Goal: Information Seeking & Learning: Learn about a topic

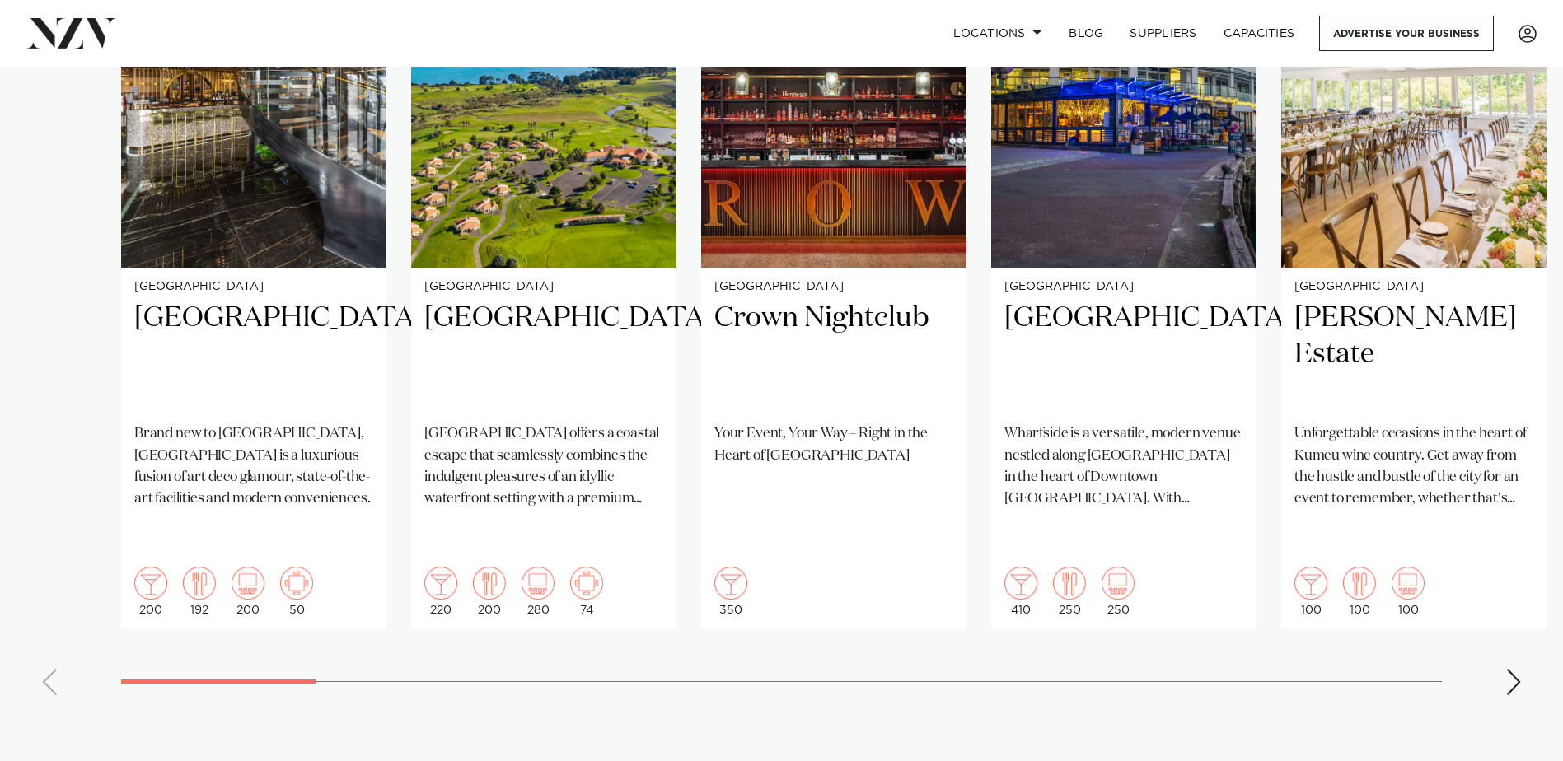
scroll to position [1401, 0]
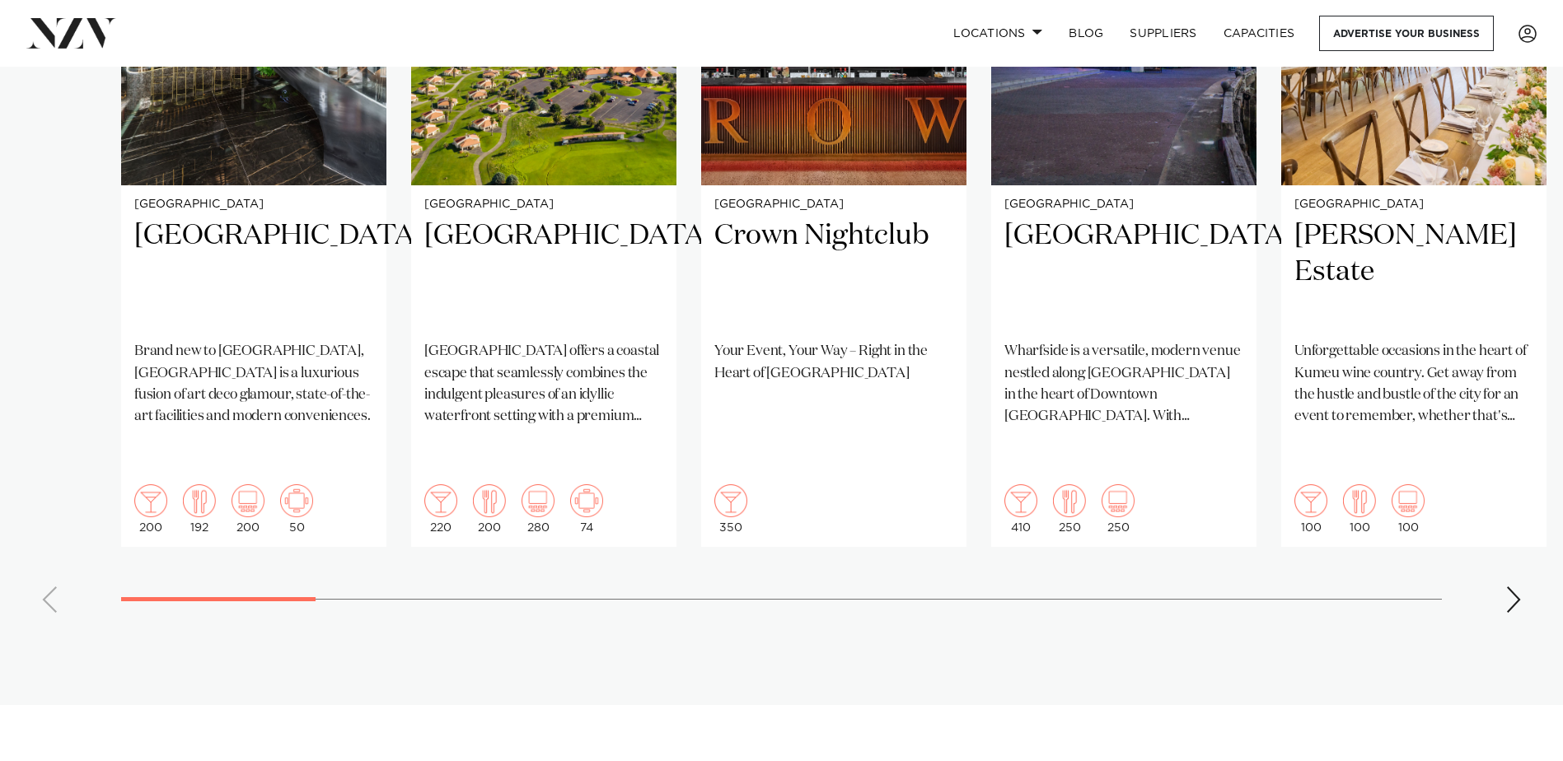
click at [1513, 587] on div "Next slide" at bounding box center [1514, 600] width 16 height 26
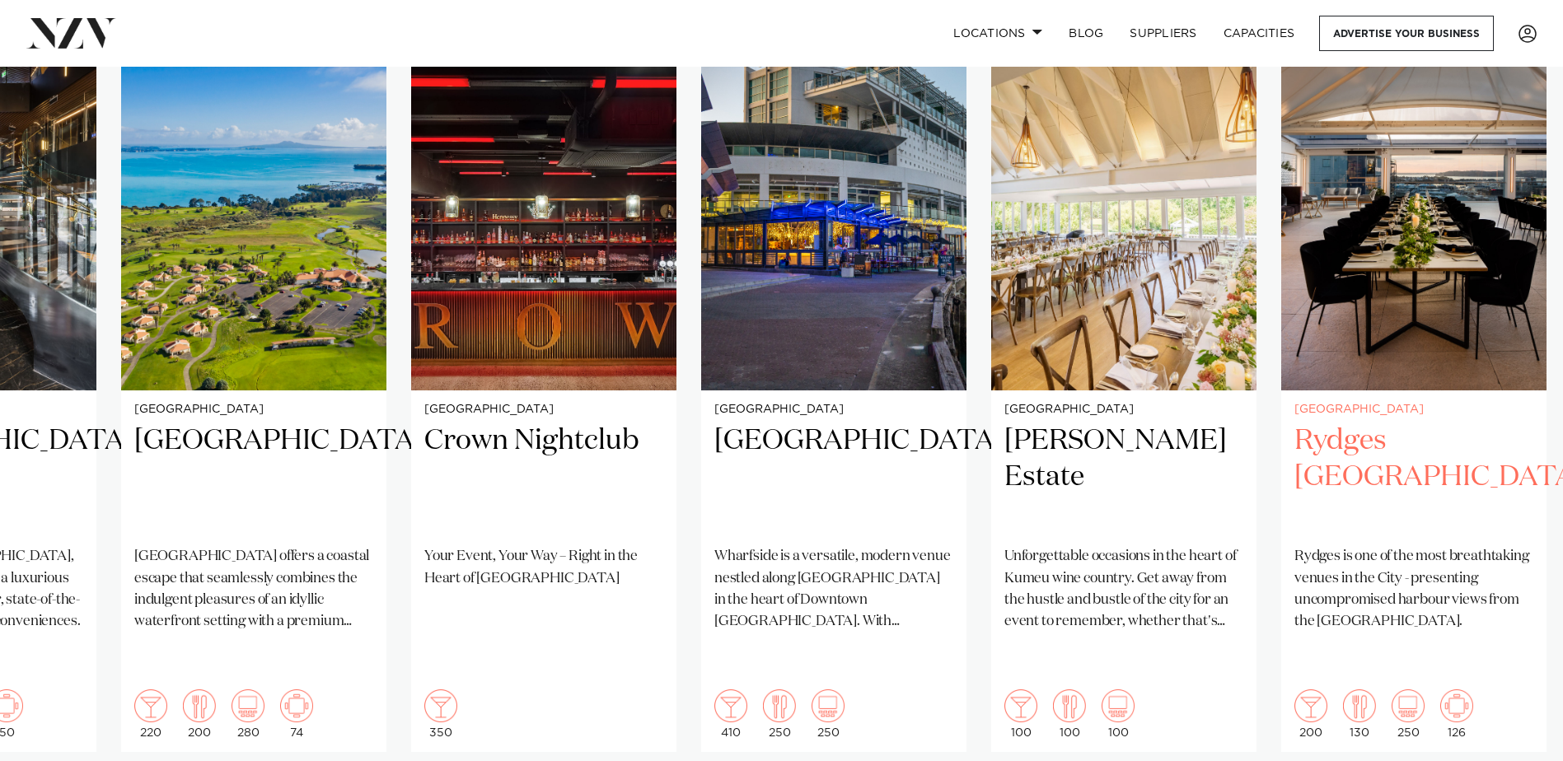
scroll to position [1236, 0]
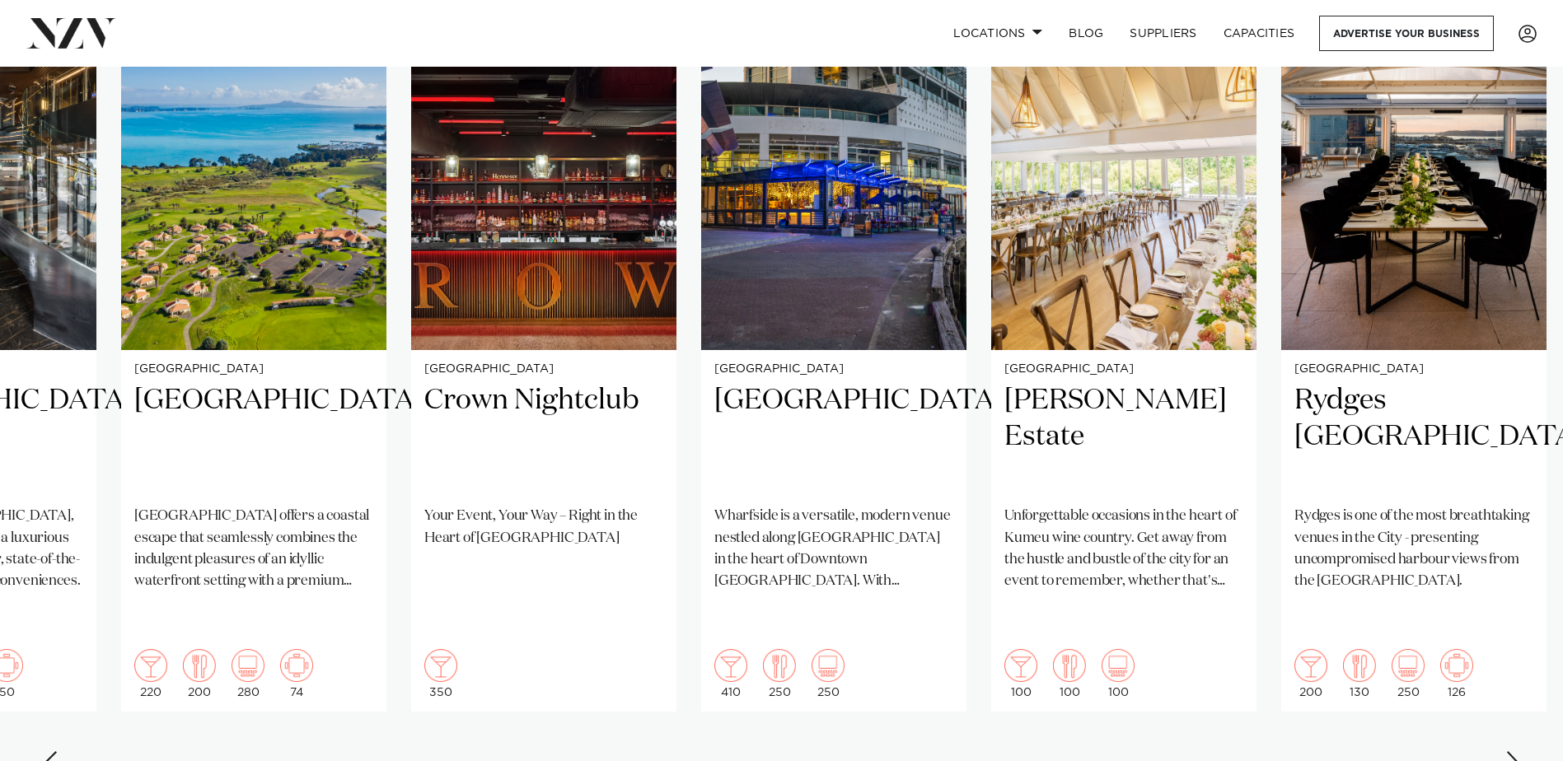
click at [1522, 729] on swiper-container "[GEOGRAPHIC_DATA] Brand new to [GEOGRAPHIC_DATA], [GEOGRAPHIC_DATA] is a luxuri…" at bounding box center [781, 393] width 1563 height 798
click at [1516, 752] on div "Next slide" at bounding box center [1514, 765] width 16 height 26
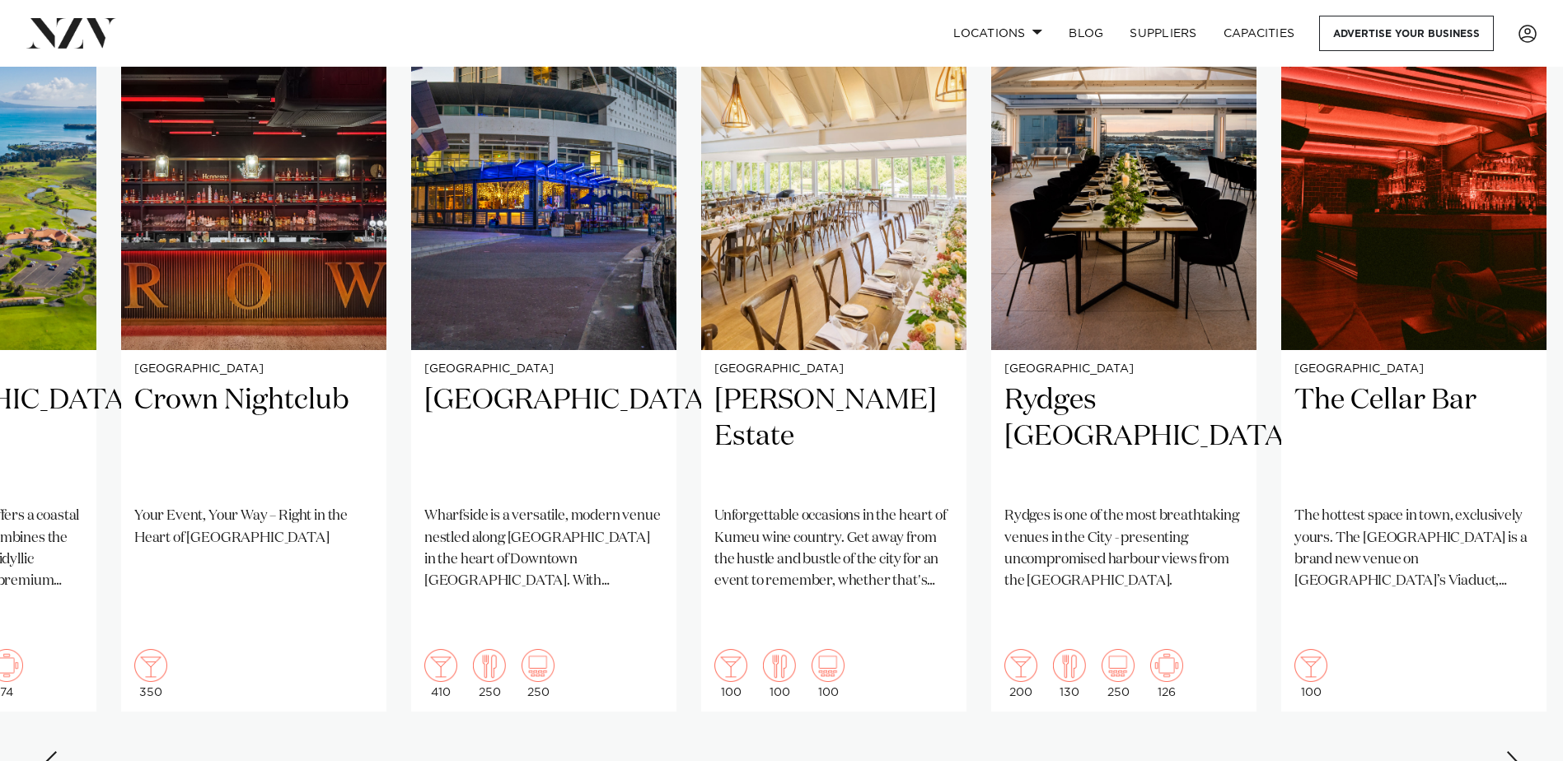
click at [1516, 752] on div "Next slide" at bounding box center [1514, 765] width 16 height 26
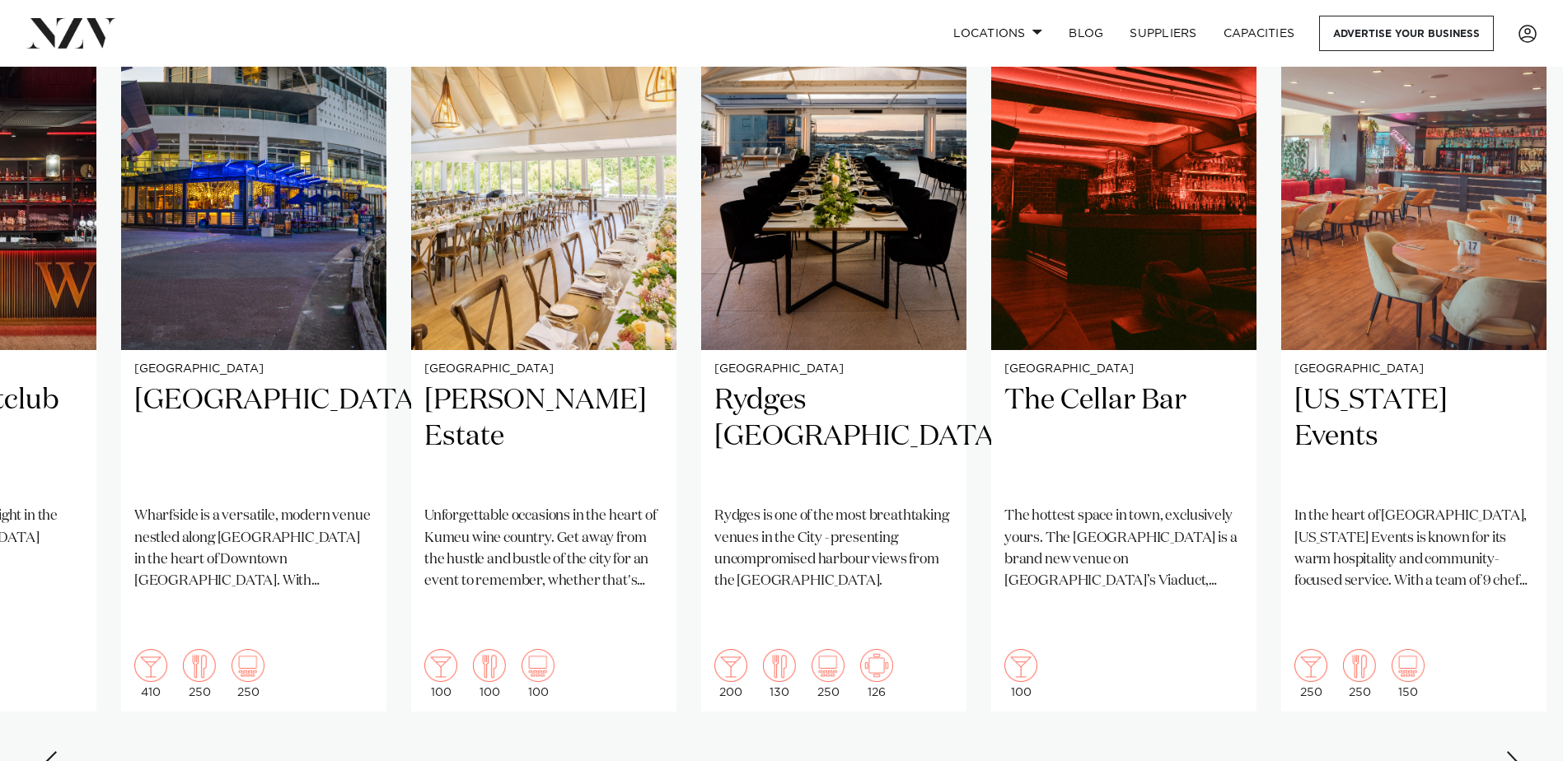
click at [1516, 752] on div "Next slide" at bounding box center [1514, 765] width 16 height 26
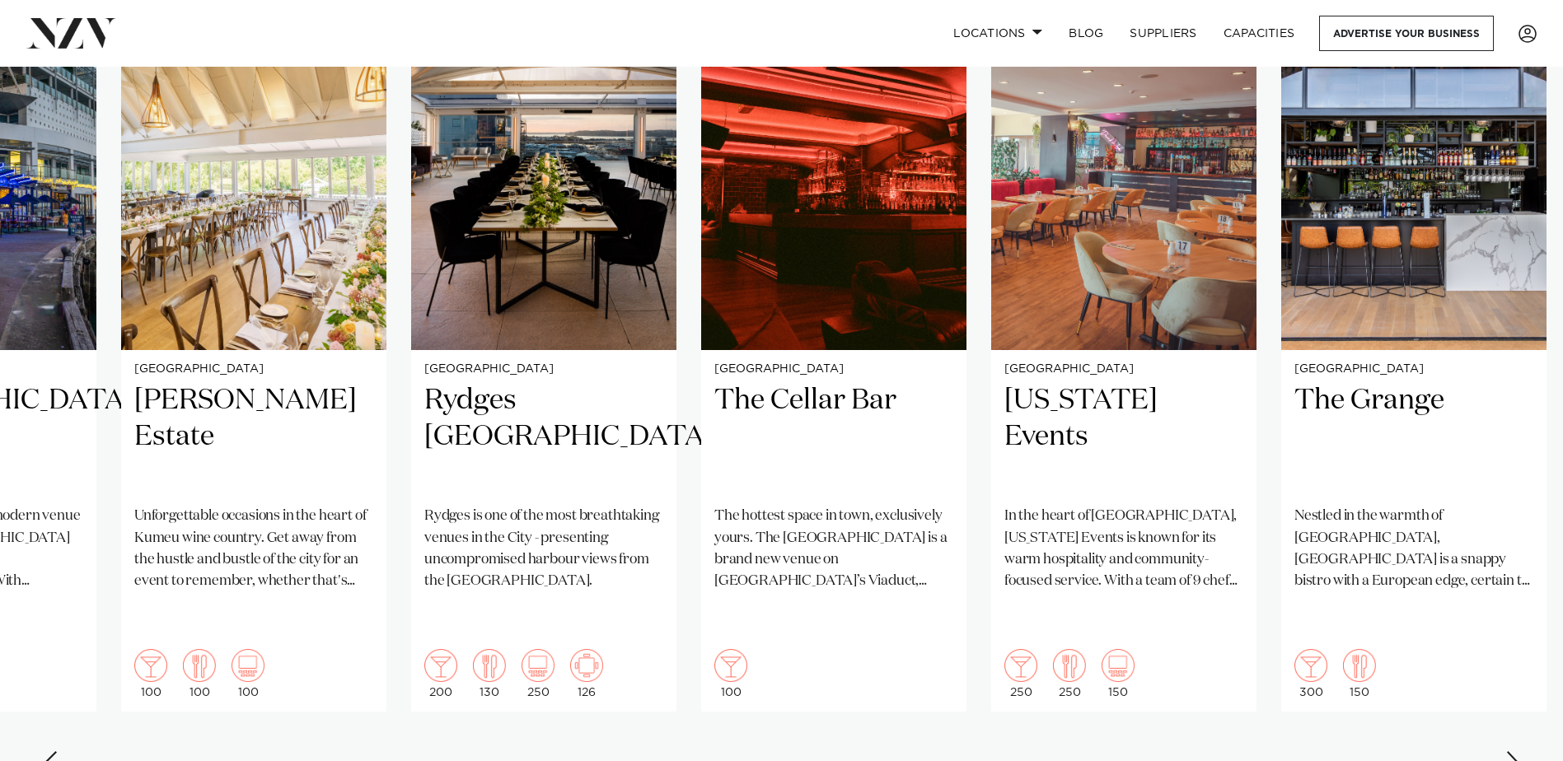
click at [1516, 752] on div "Next slide" at bounding box center [1514, 765] width 16 height 26
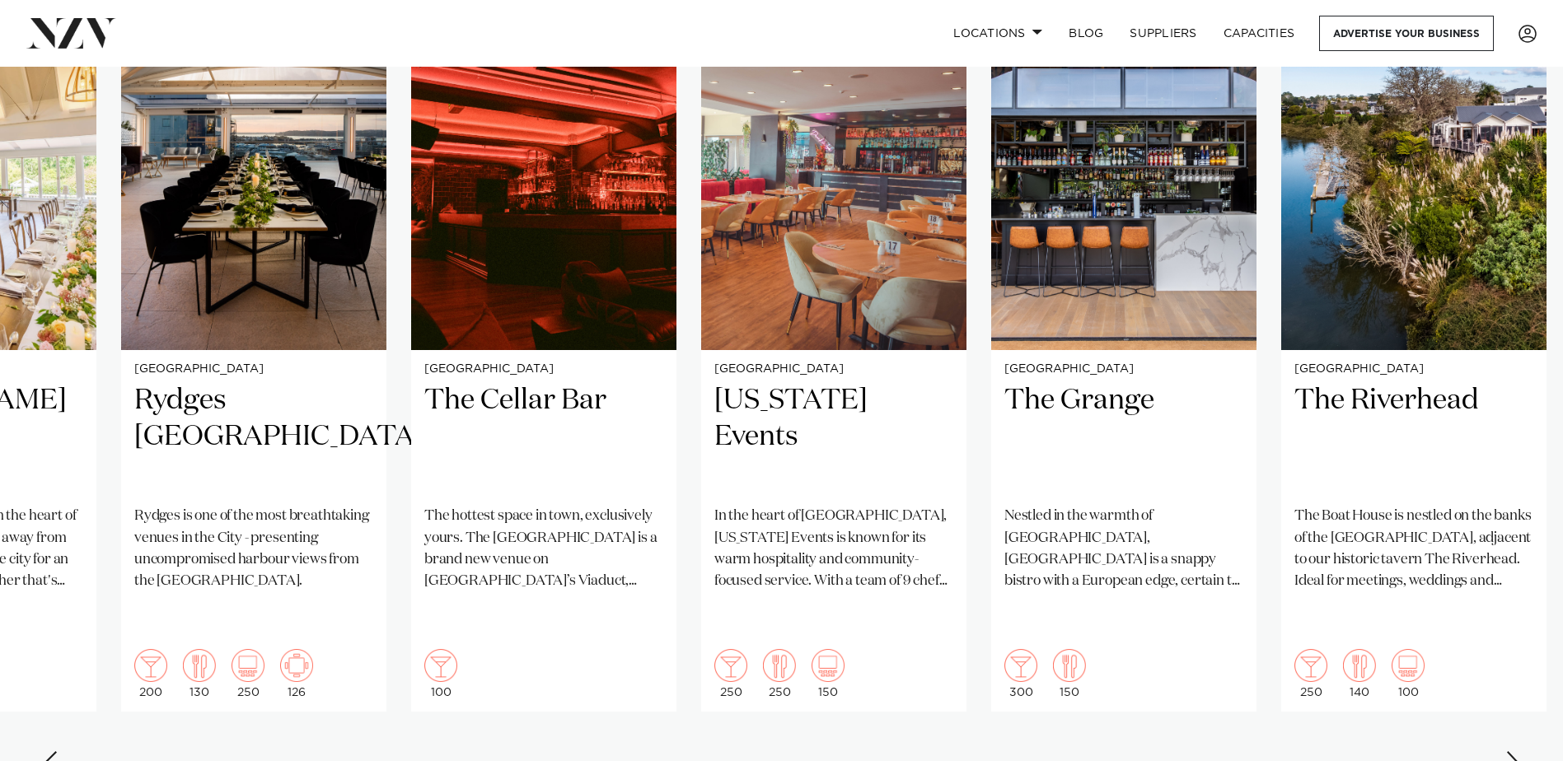
click at [1511, 752] on div "Next slide" at bounding box center [1514, 765] width 16 height 26
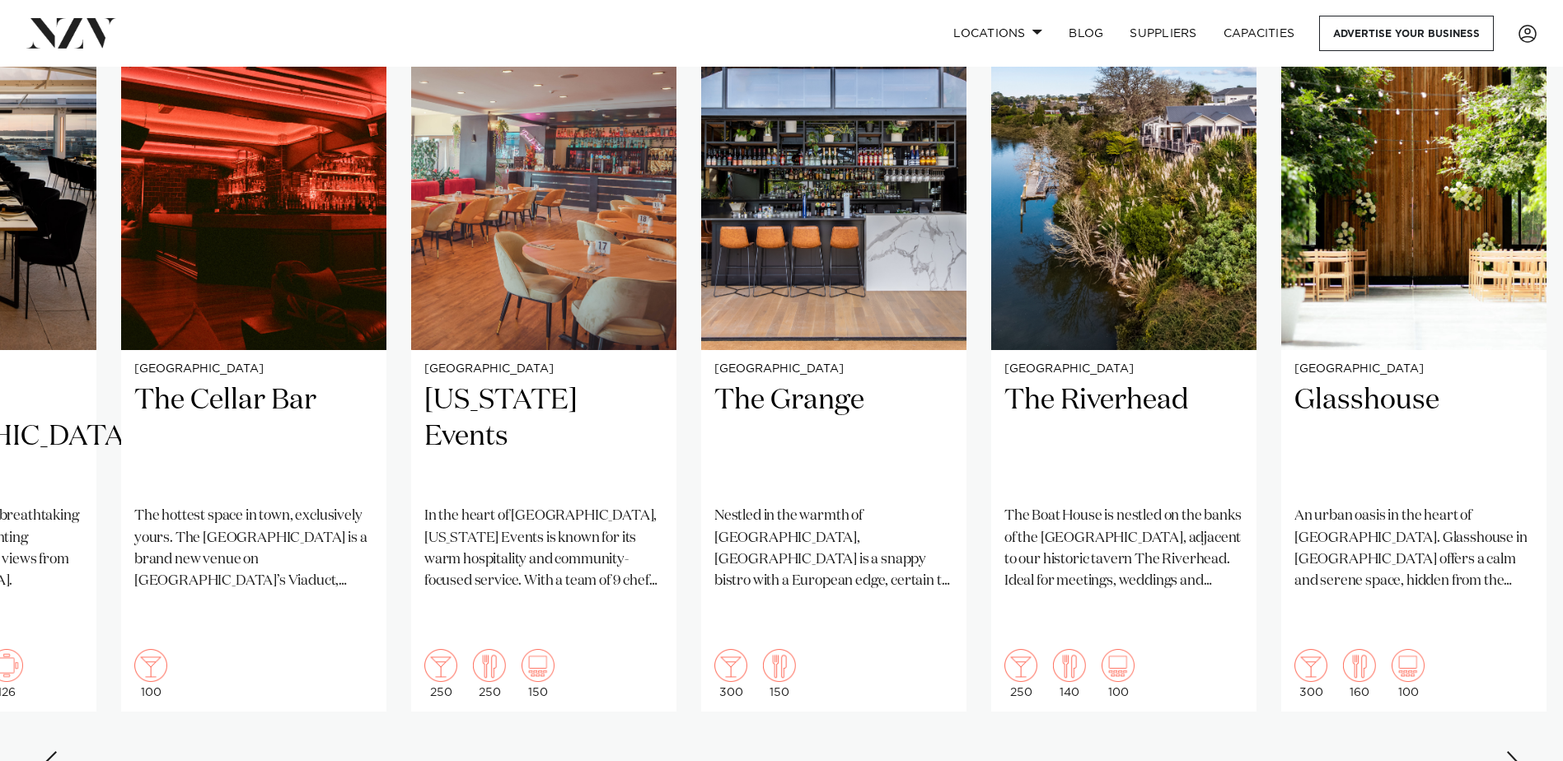
click at [1517, 752] on div "Next slide" at bounding box center [1514, 765] width 16 height 26
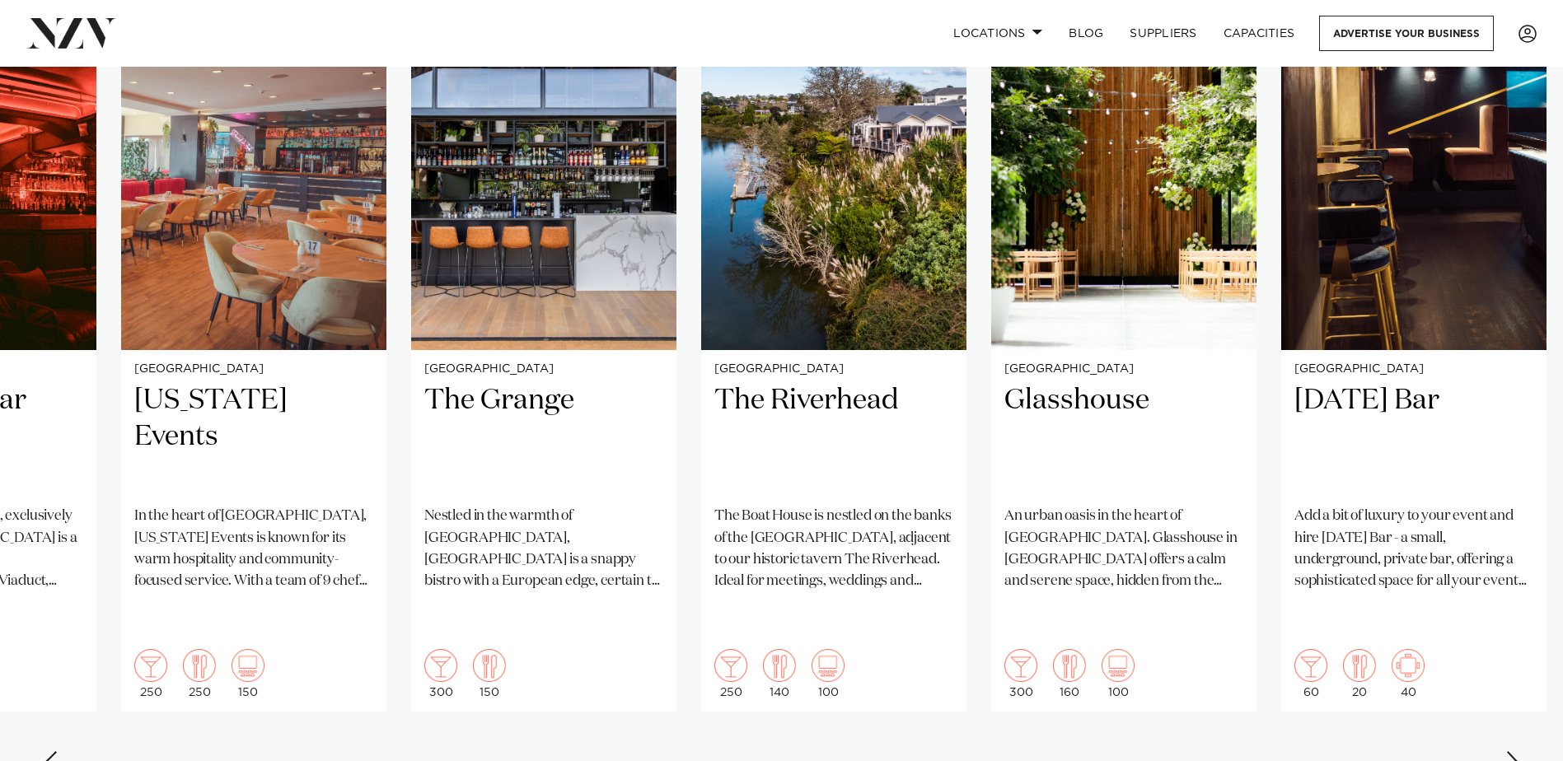
click at [1516, 752] on div "Next slide" at bounding box center [1514, 765] width 16 height 26
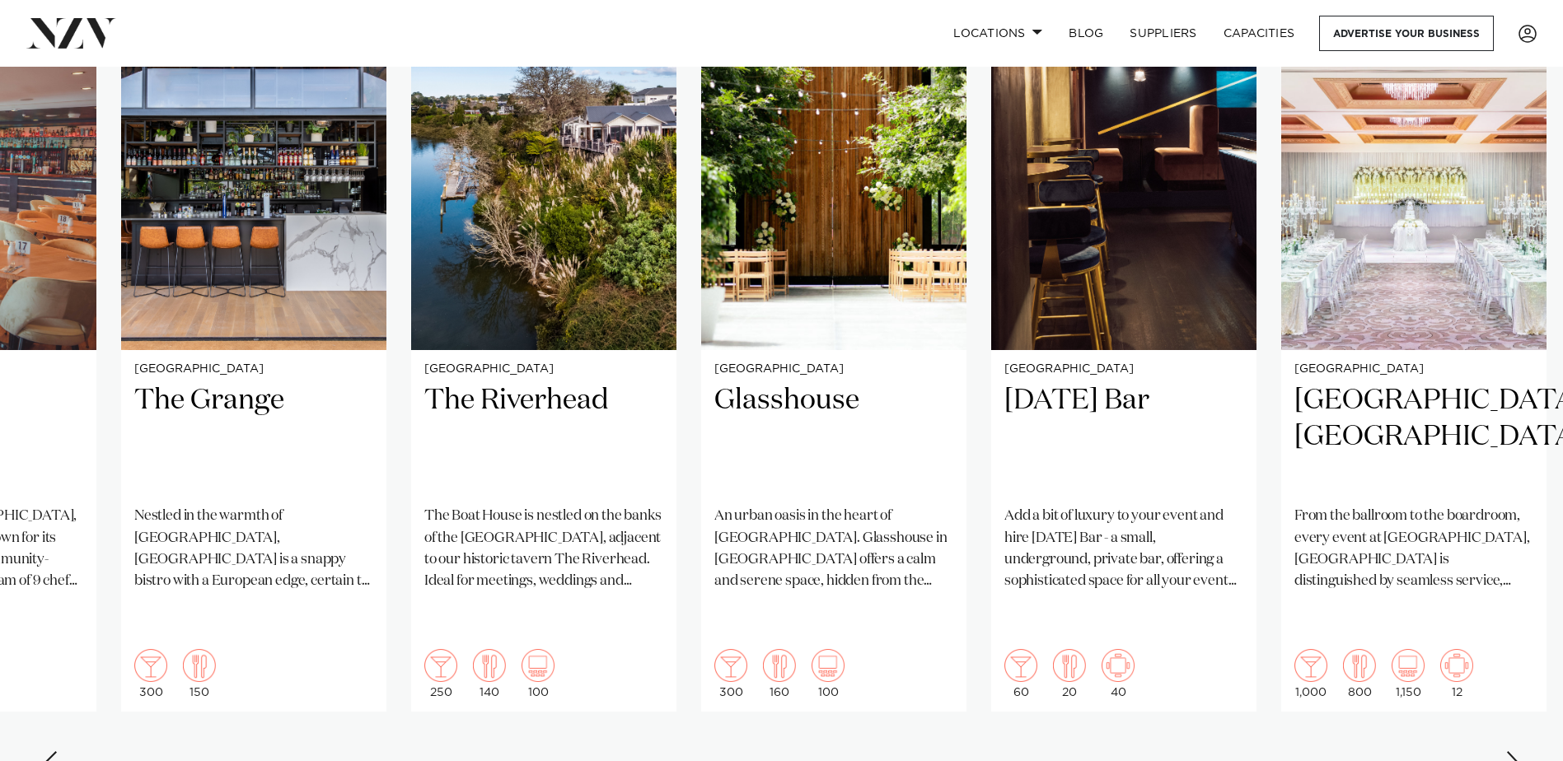
click at [1516, 752] on div "Next slide" at bounding box center [1514, 765] width 16 height 26
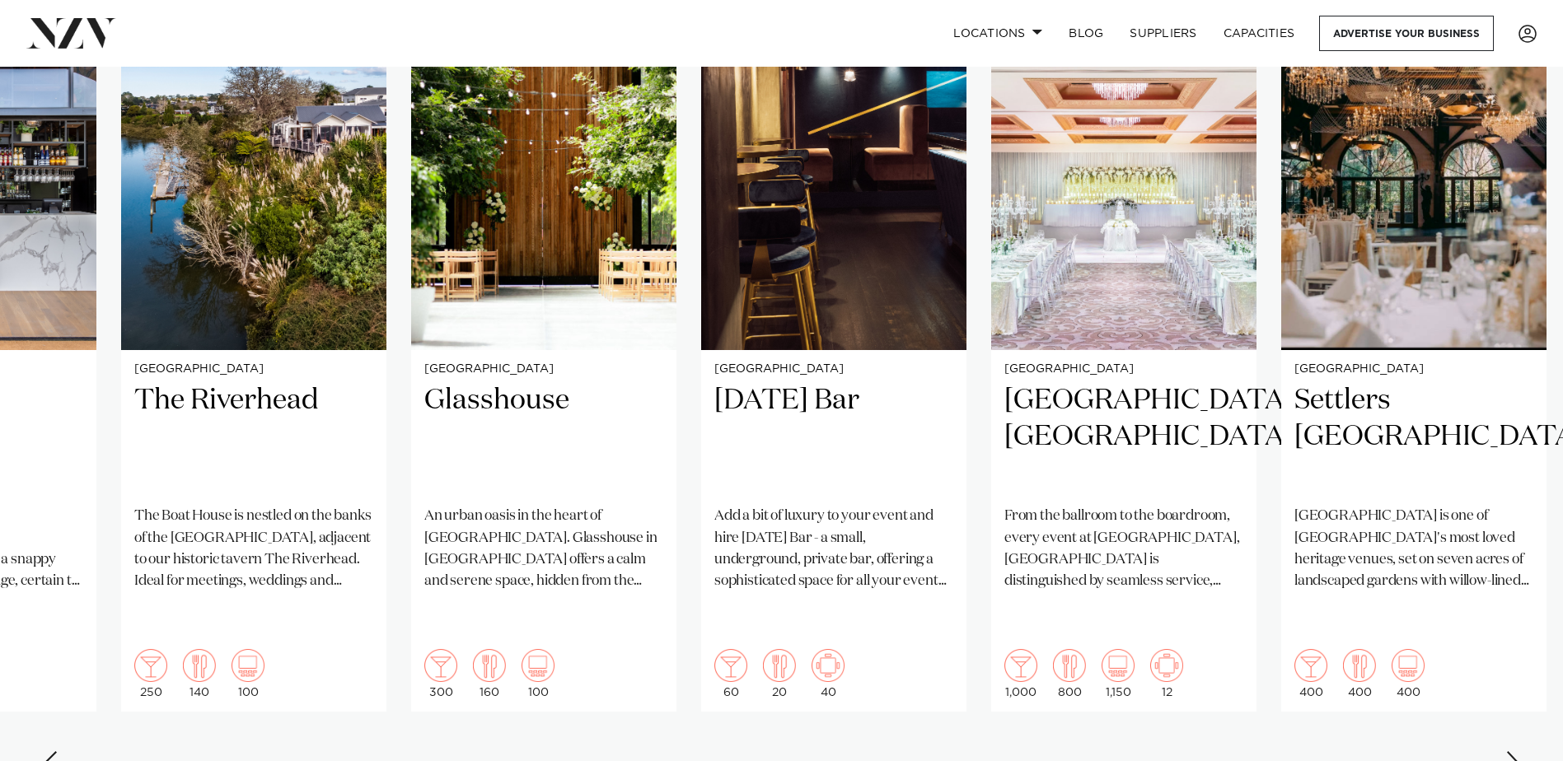
click at [1516, 752] on div "Next slide" at bounding box center [1514, 765] width 16 height 26
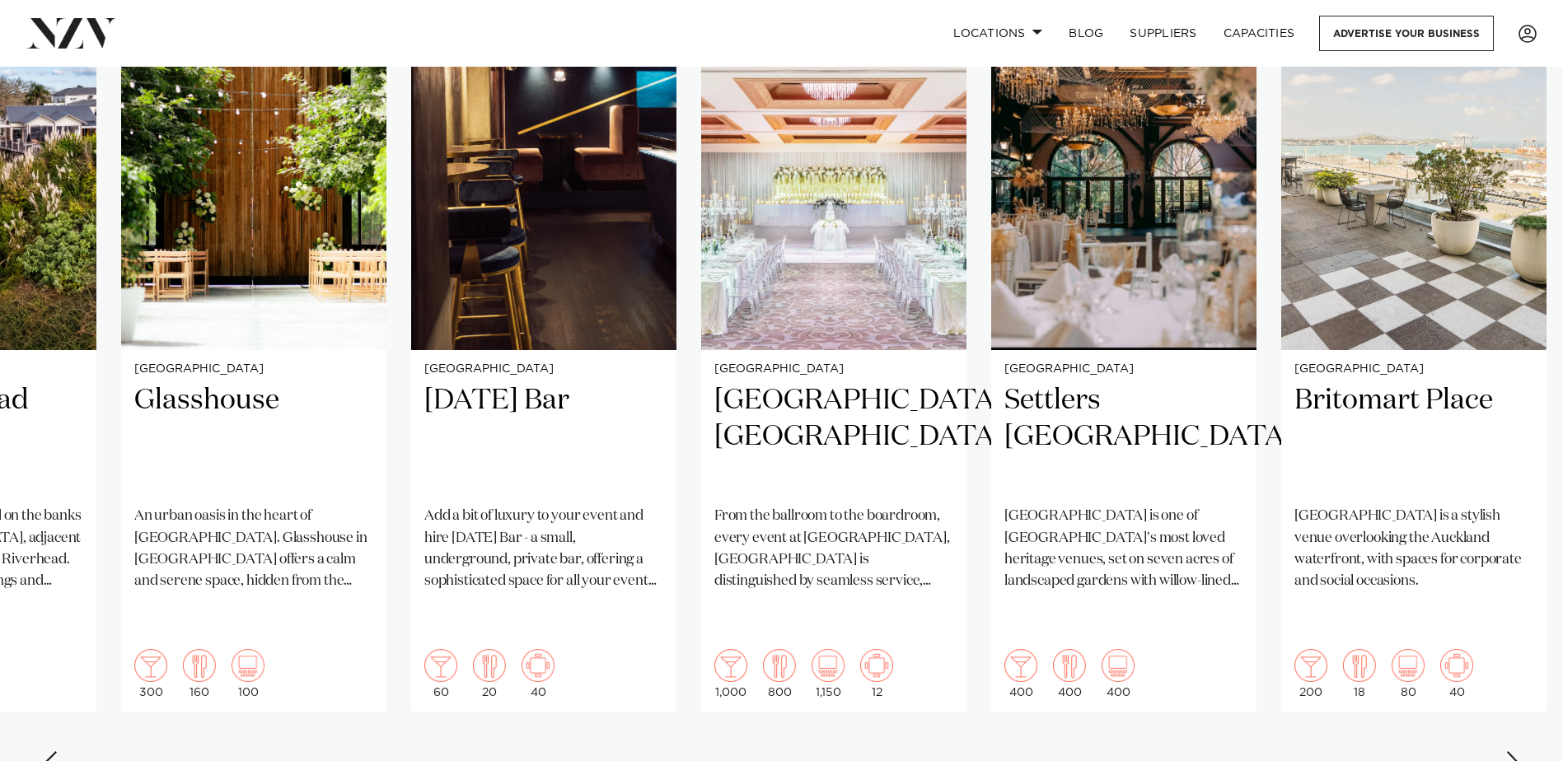
click at [1516, 752] on div "Next slide" at bounding box center [1514, 765] width 16 height 26
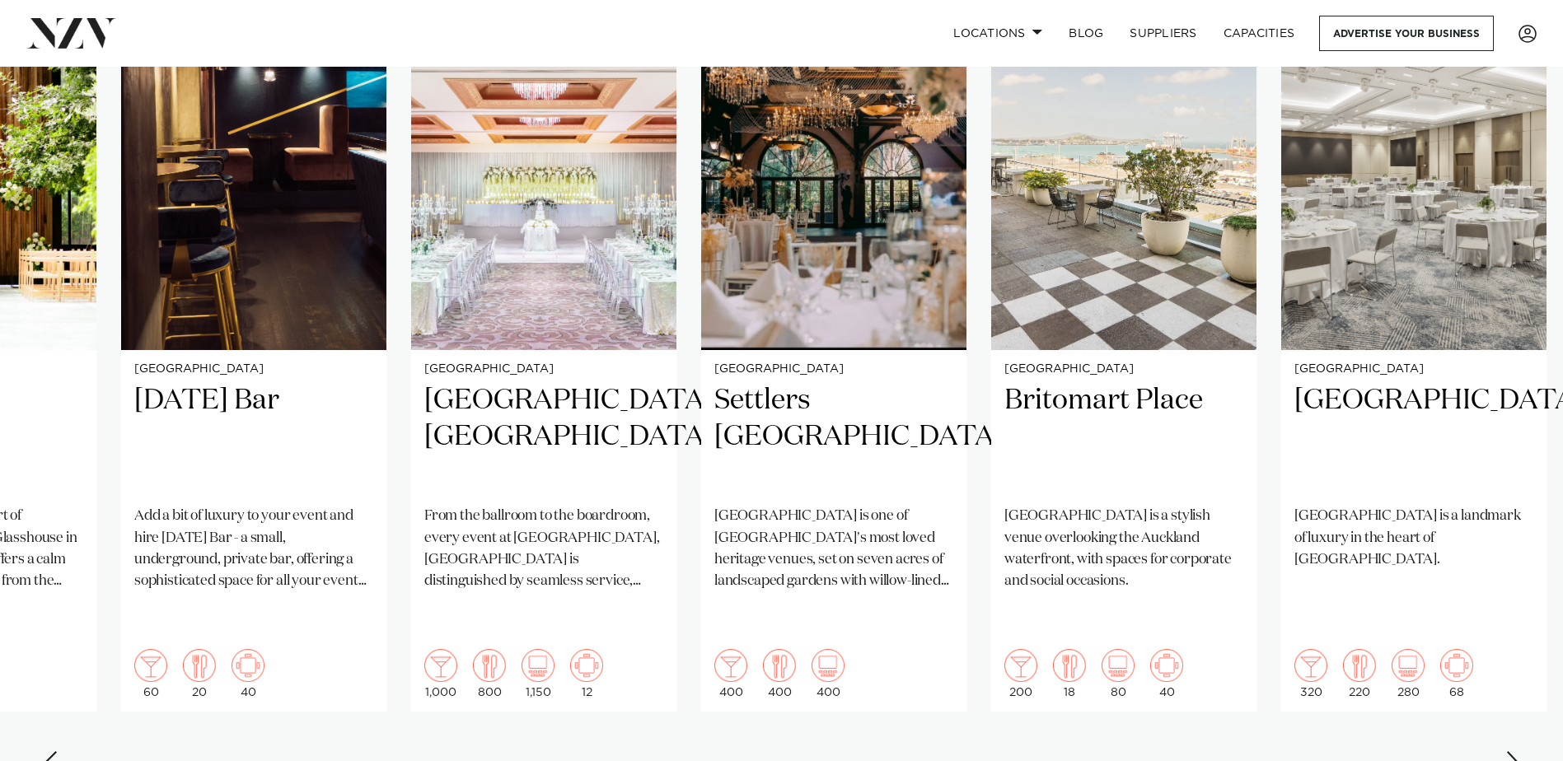
click at [1516, 752] on div "Next slide" at bounding box center [1514, 765] width 16 height 26
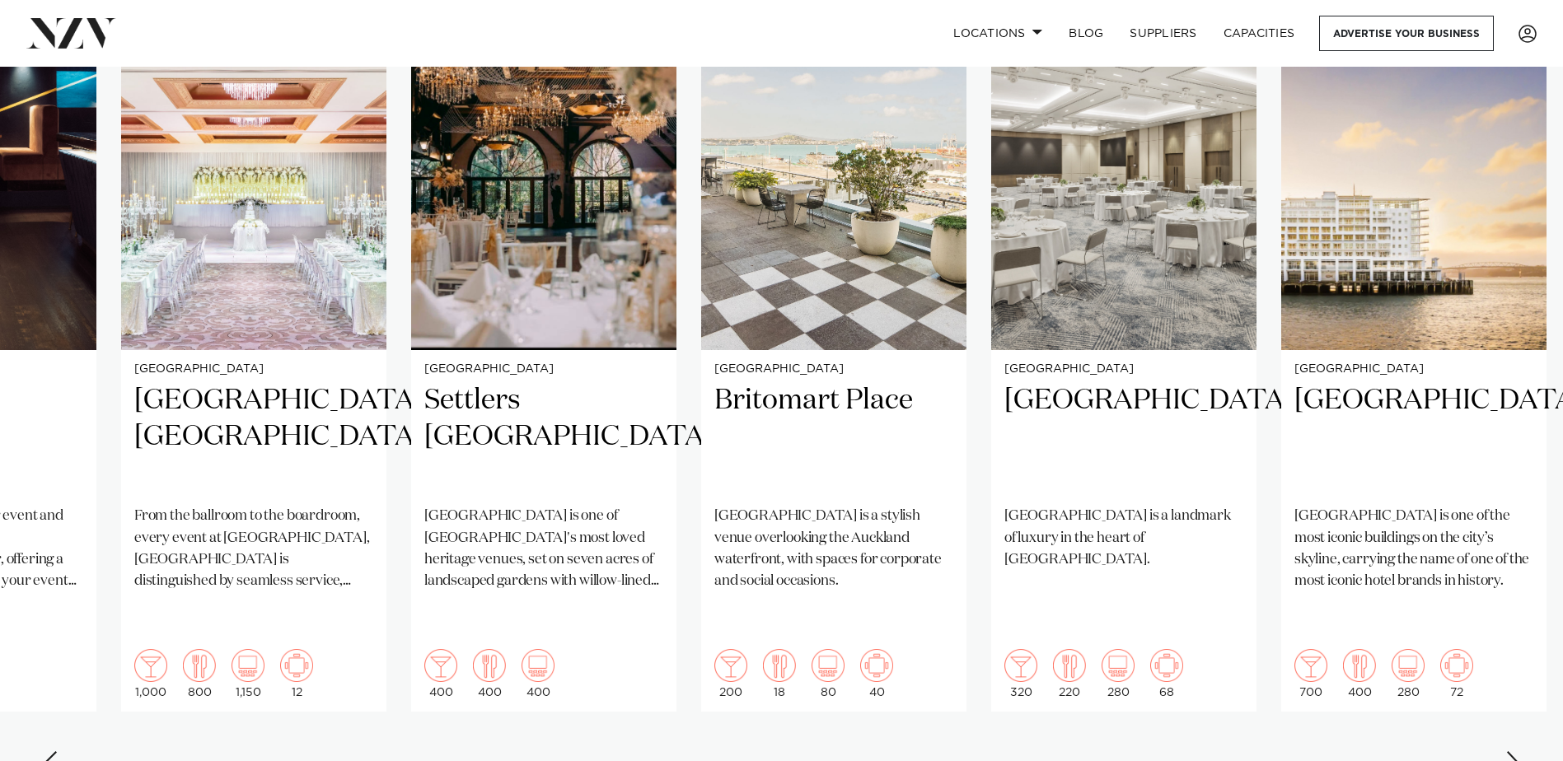
click at [1516, 752] on div "Next slide" at bounding box center [1514, 765] width 16 height 26
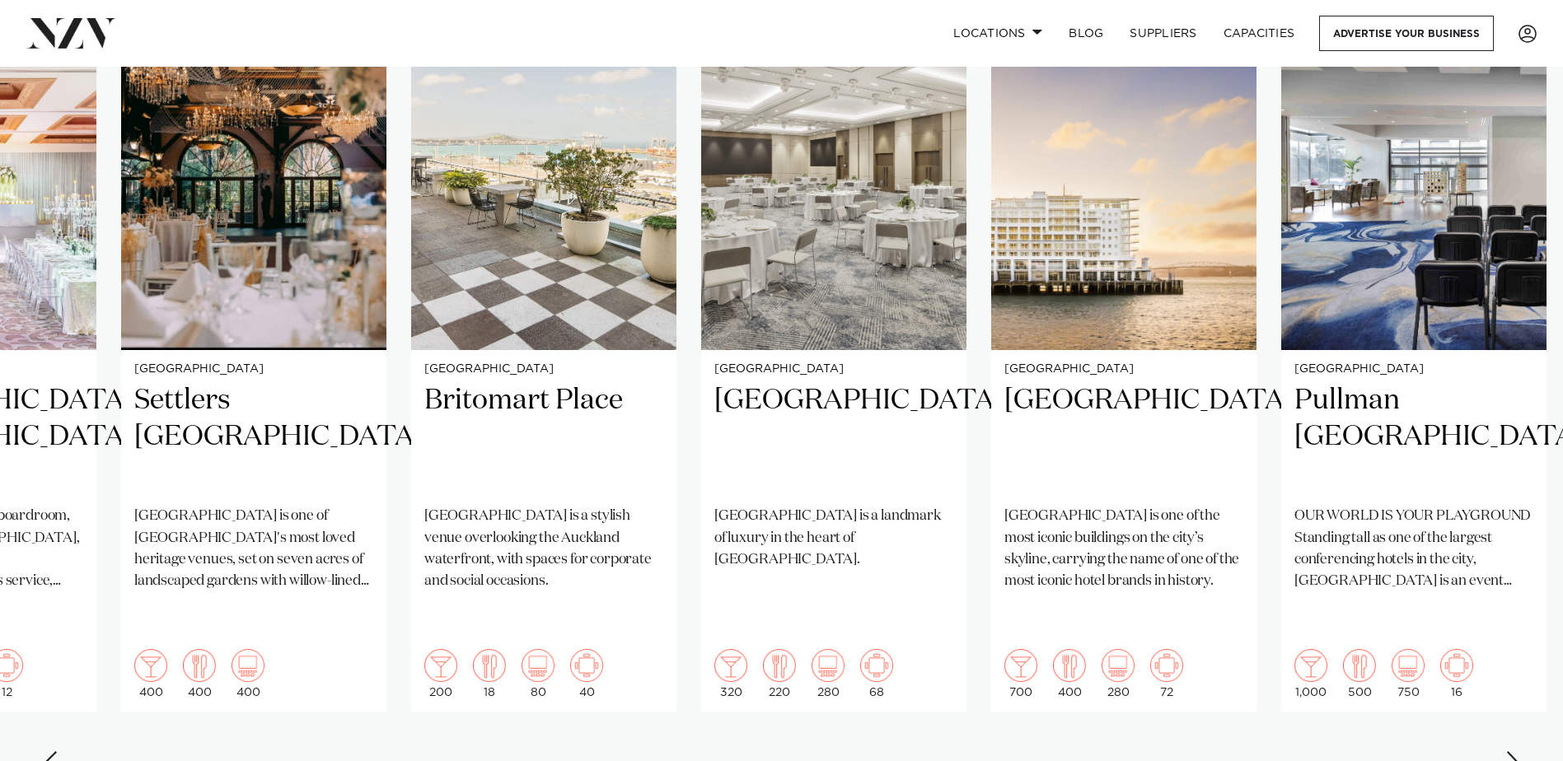
click at [1516, 752] on div "Next slide" at bounding box center [1514, 765] width 16 height 26
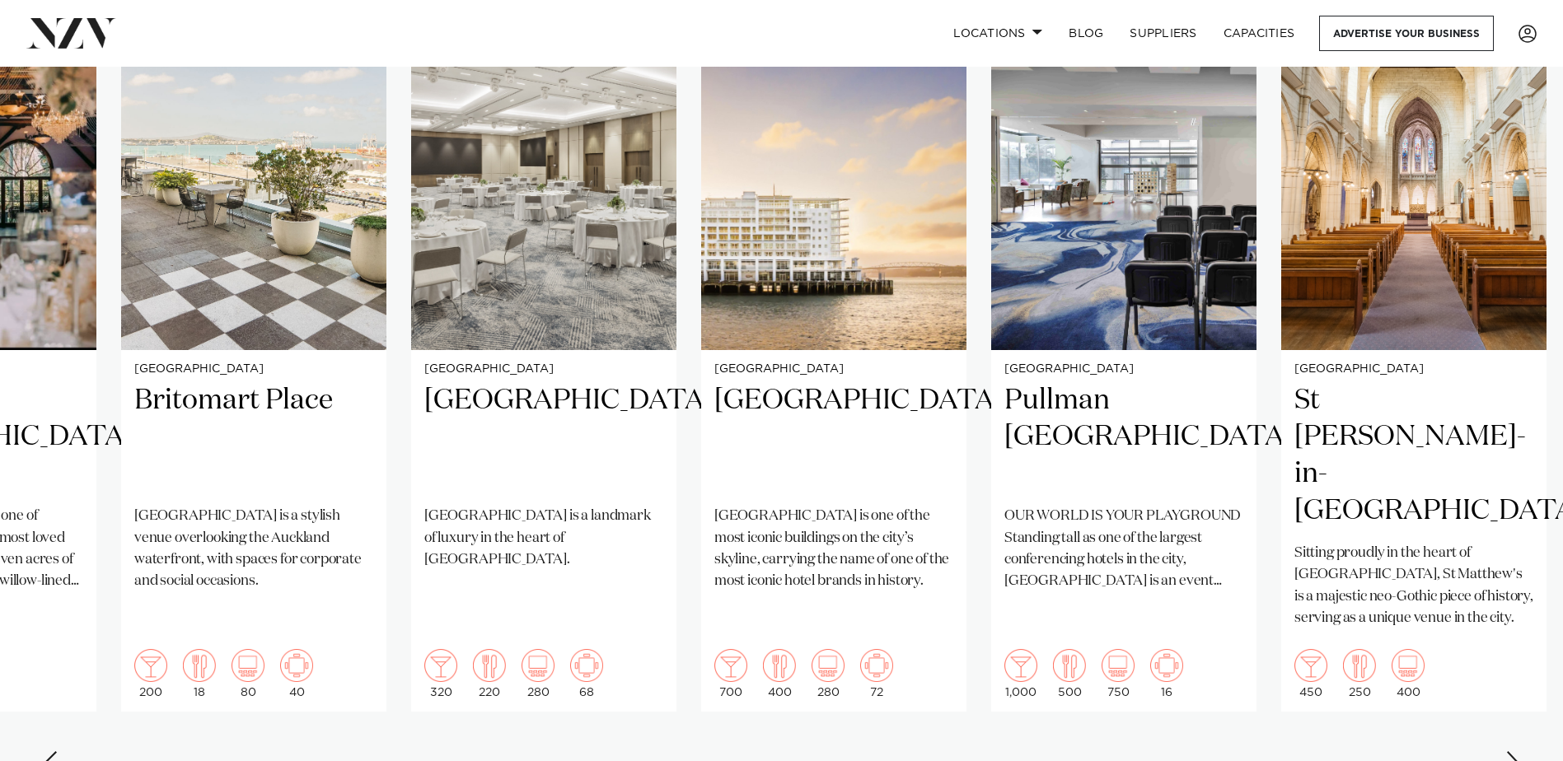
click at [1516, 752] on div "Next slide" at bounding box center [1514, 765] width 16 height 26
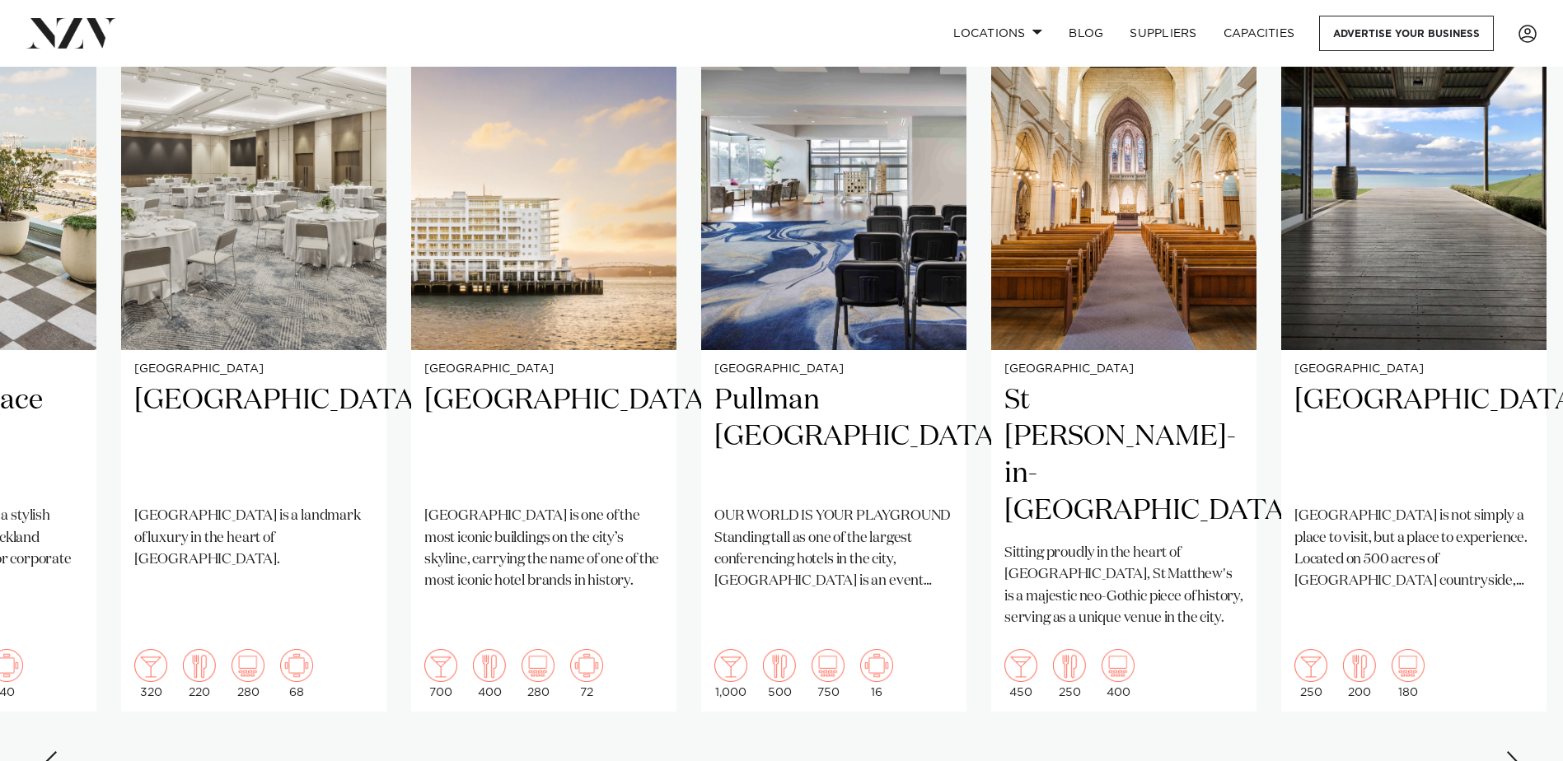
click at [1516, 752] on div "Next slide" at bounding box center [1514, 765] width 16 height 26
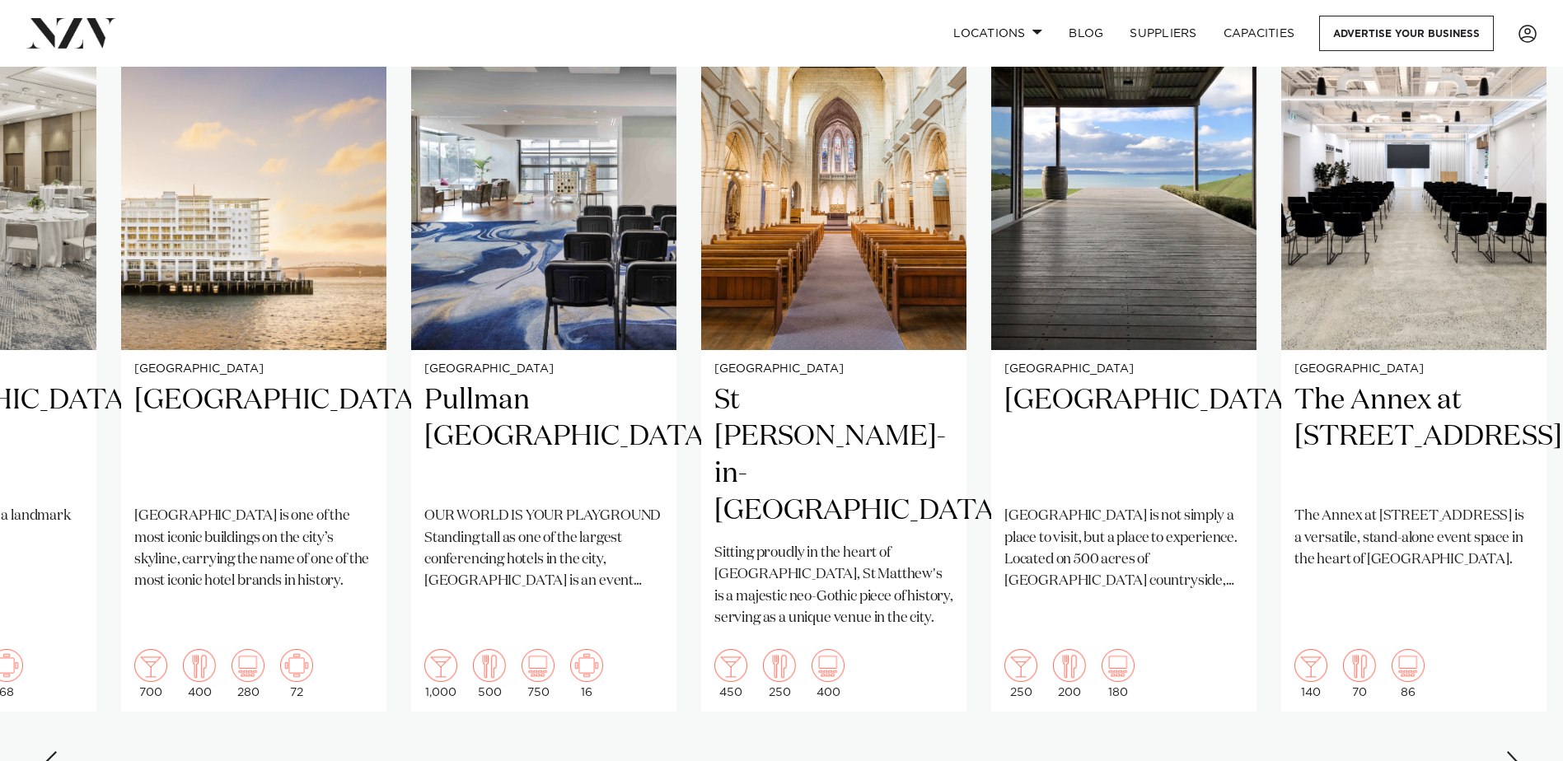
click at [1516, 752] on div "Next slide" at bounding box center [1514, 765] width 16 height 26
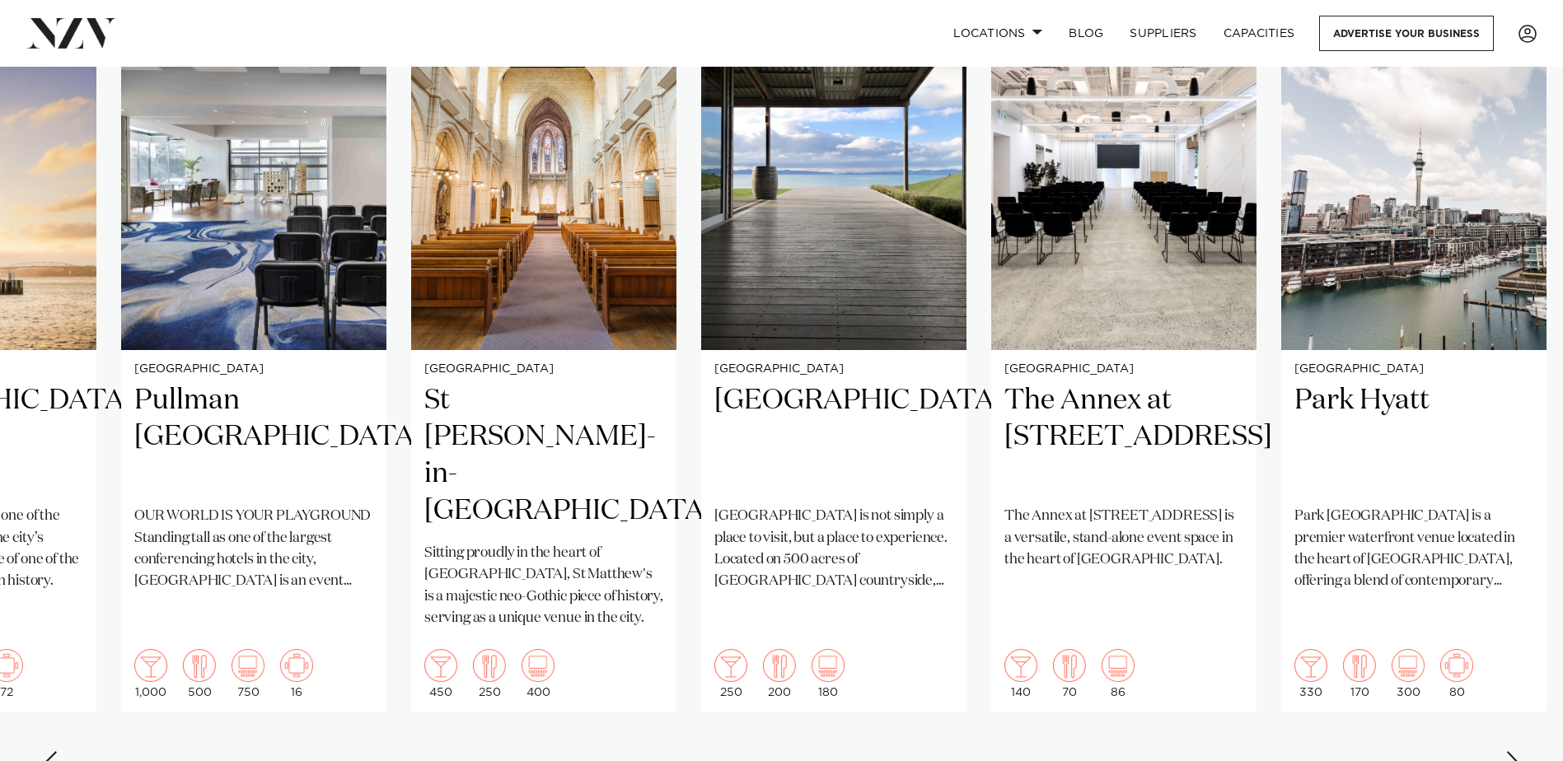
click at [1516, 752] on div "Next slide" at bounding box center [1514, 765] width 16 height 26
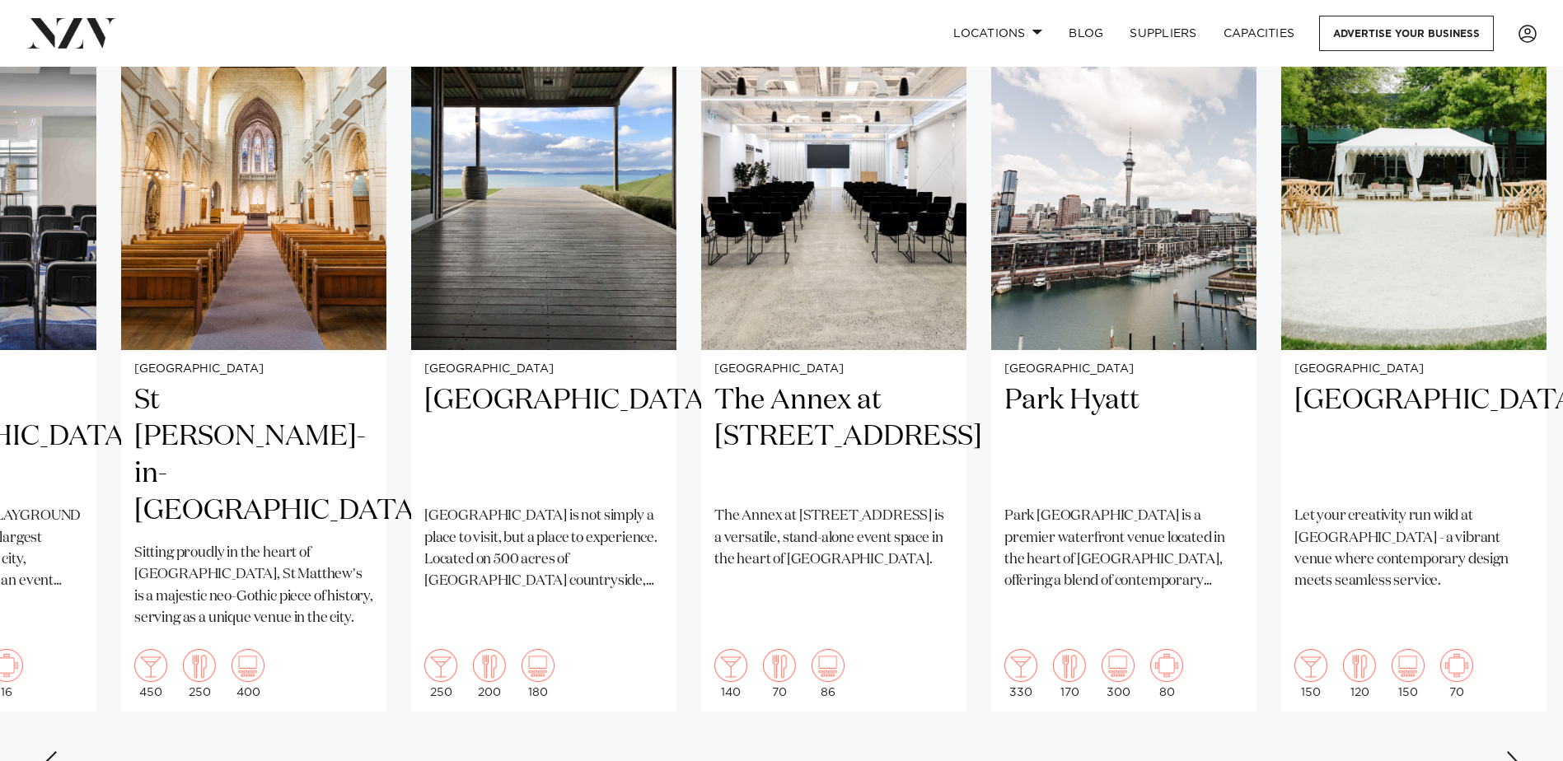
click at [1516, 752] on div "Next slide" at bounding box center [1514, 765] width 16 height 26
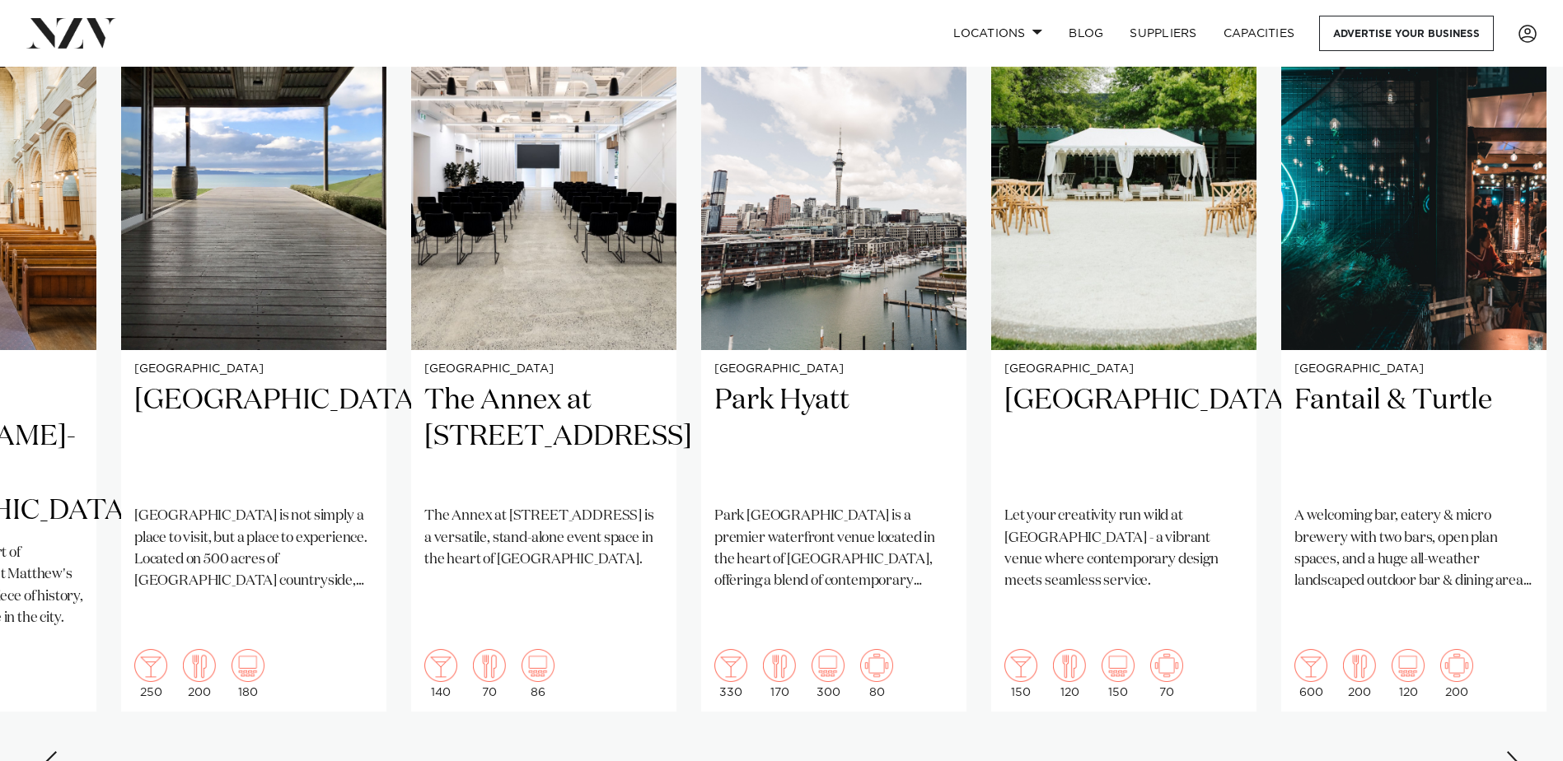
click at [1516, 752] on div "Next slide" at bounding box center [1514, 765] width 16 height 26
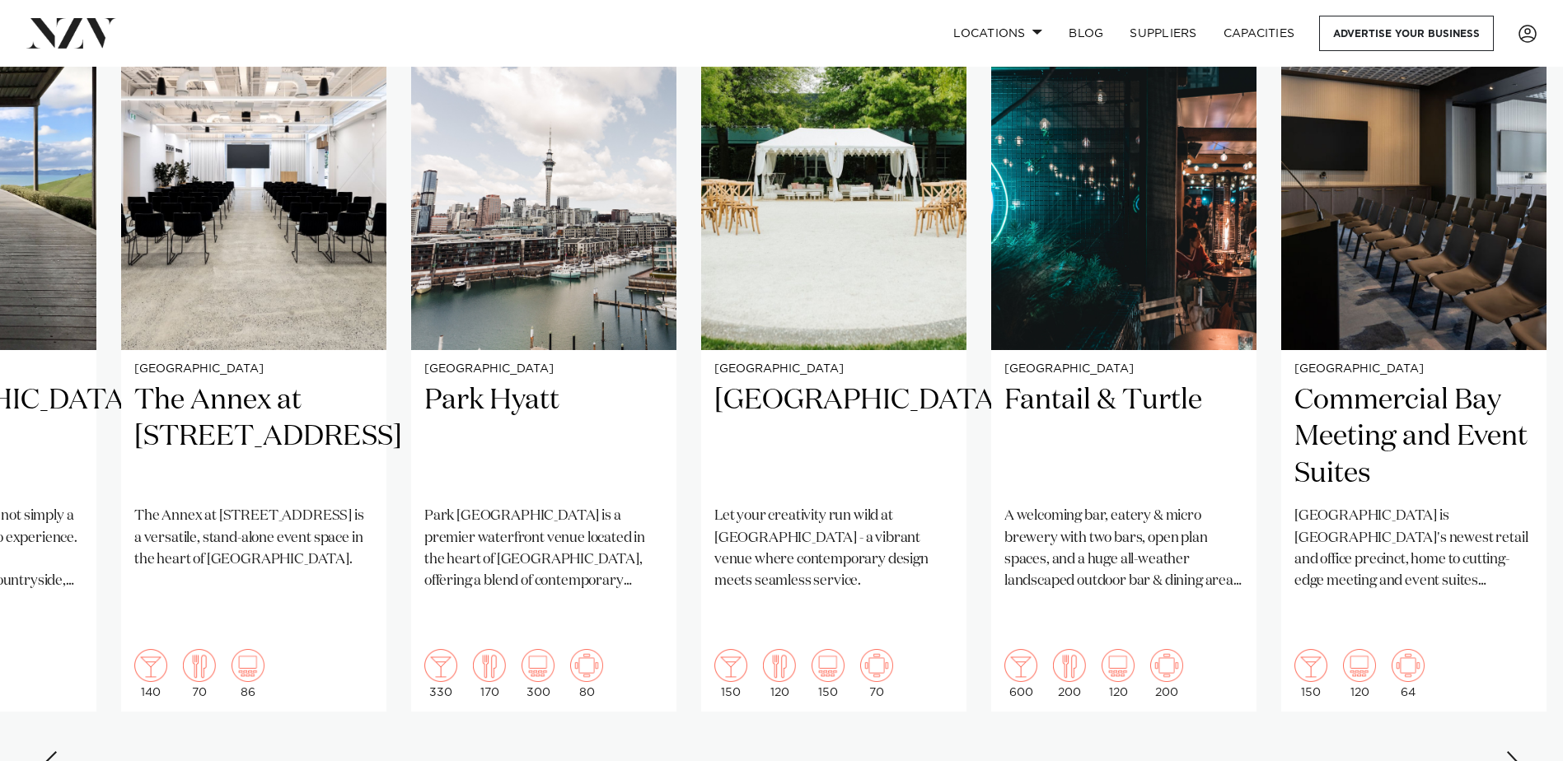
click at [1516, 752] on div "Next slide" at bounding box center [1514, 765] width 16 height 26
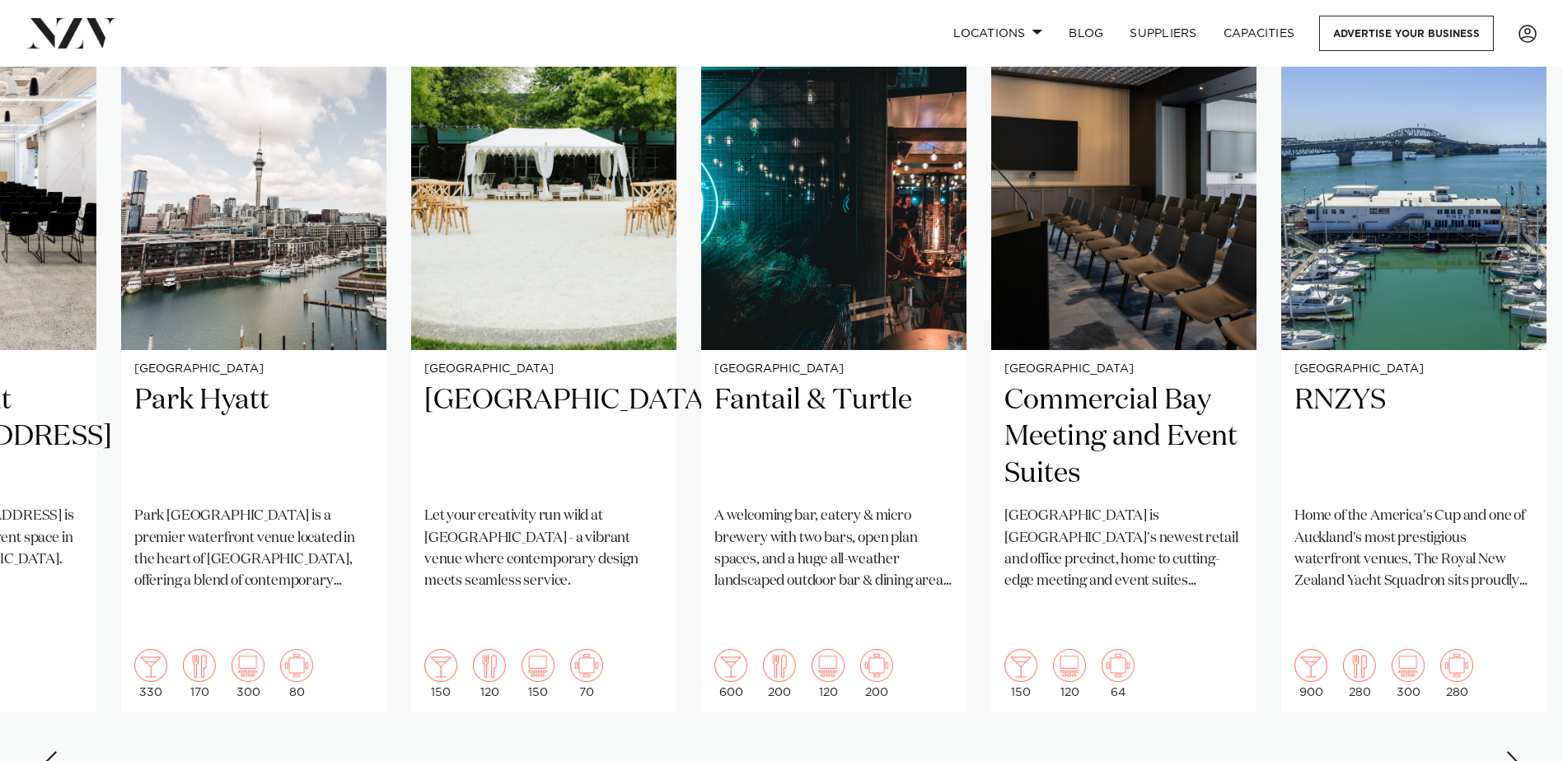
click at [1516, 752] on div "Next slide" at bounding box center [1514, 765] width 16 height 26
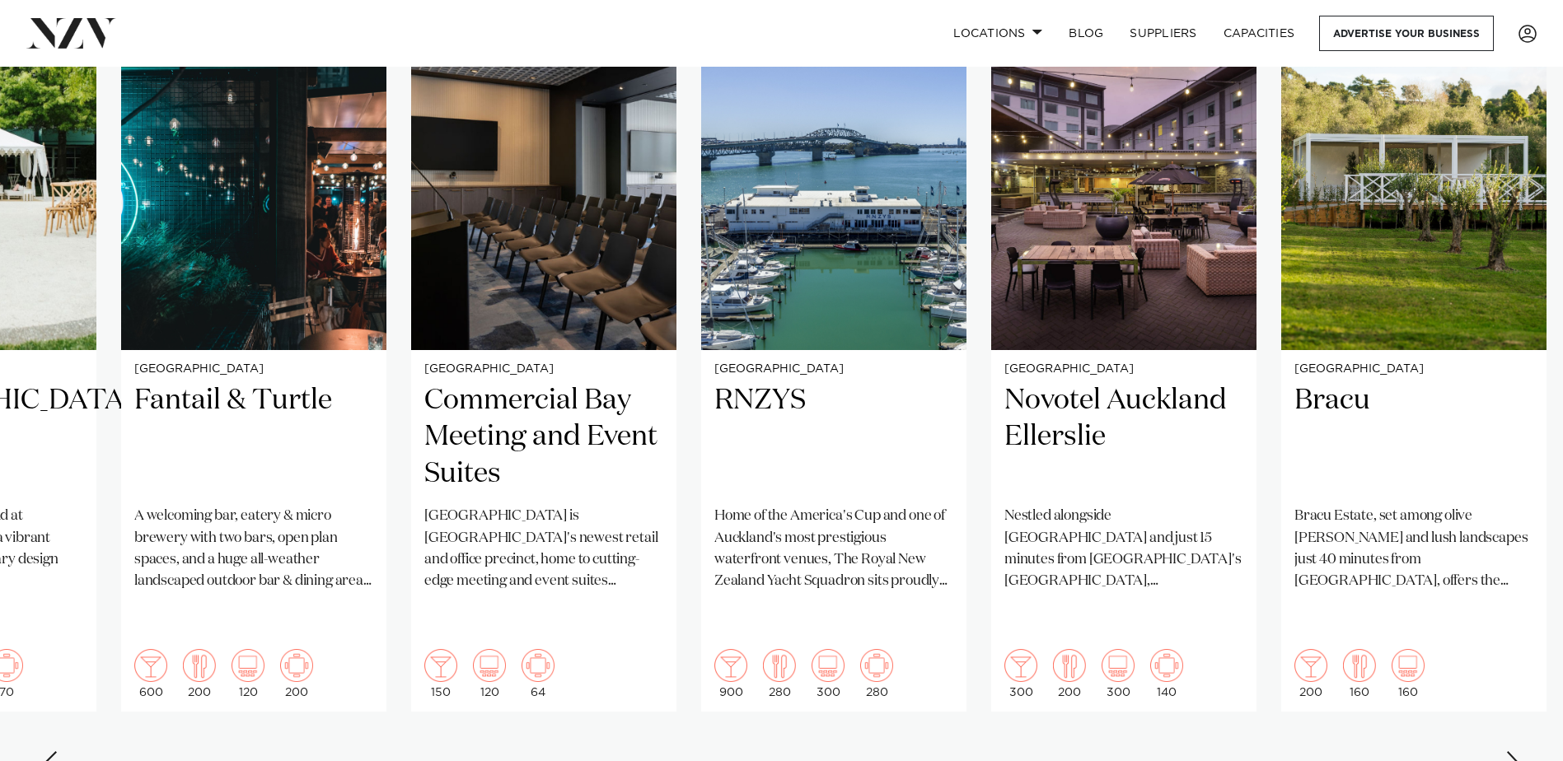
click at [1505, 726] on swiper-container "Auckland SOHO Hotel Auckland Brand new to Auckland, SOHO is a luxurious fusion …" at bounding box center [781, 393] width 1563 height 798
click at [1508, 752] on div "Next slide" at bounding box center [1514, 765] width 16 height 26
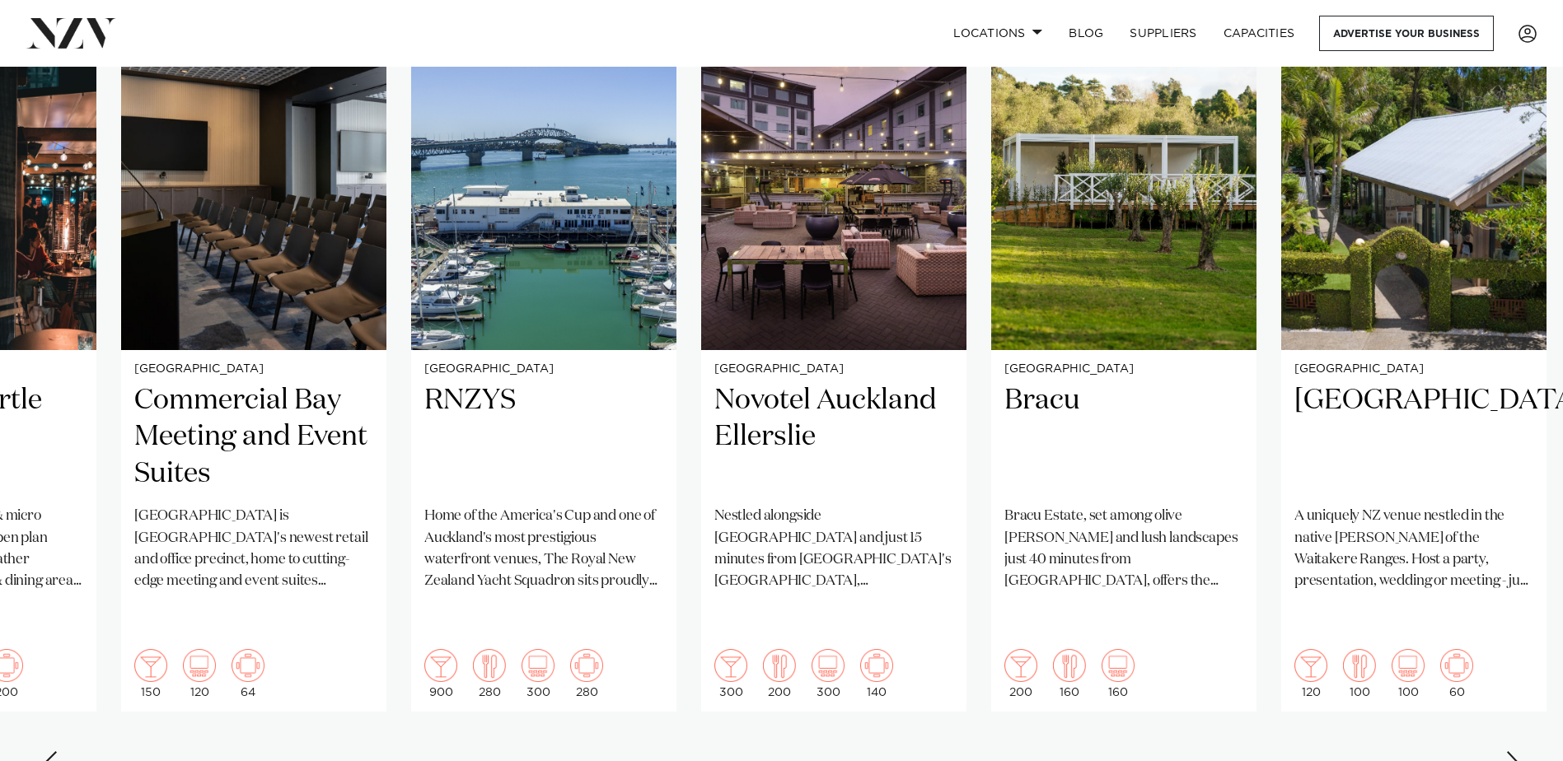
click at [1508, 752] on div "Next slide" at bounding box center [1514, 765] width 16 height 26
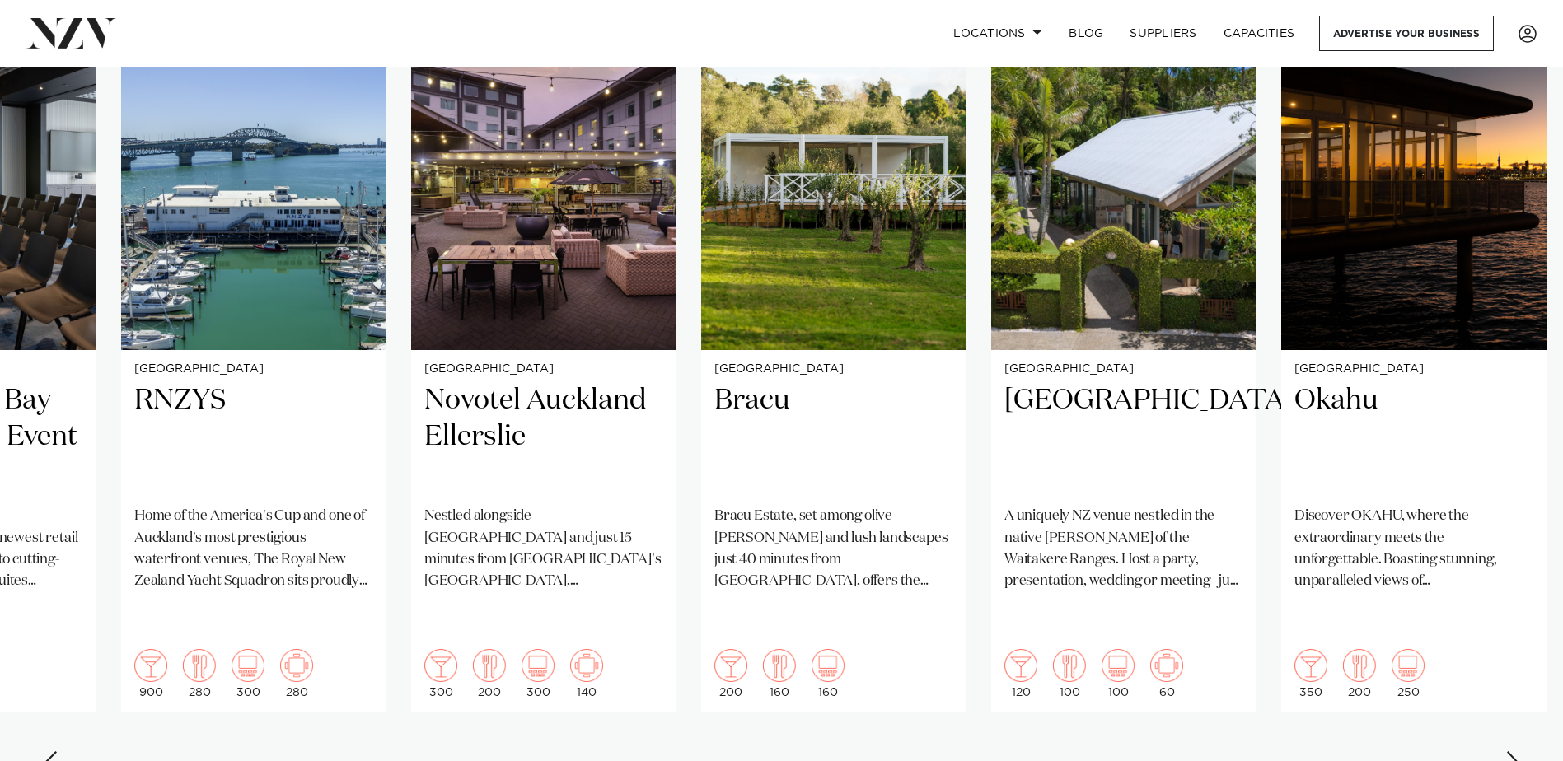
click at [1508, 752] on div "Next slide" at bounding box center [1514, 765] width 16 height 26
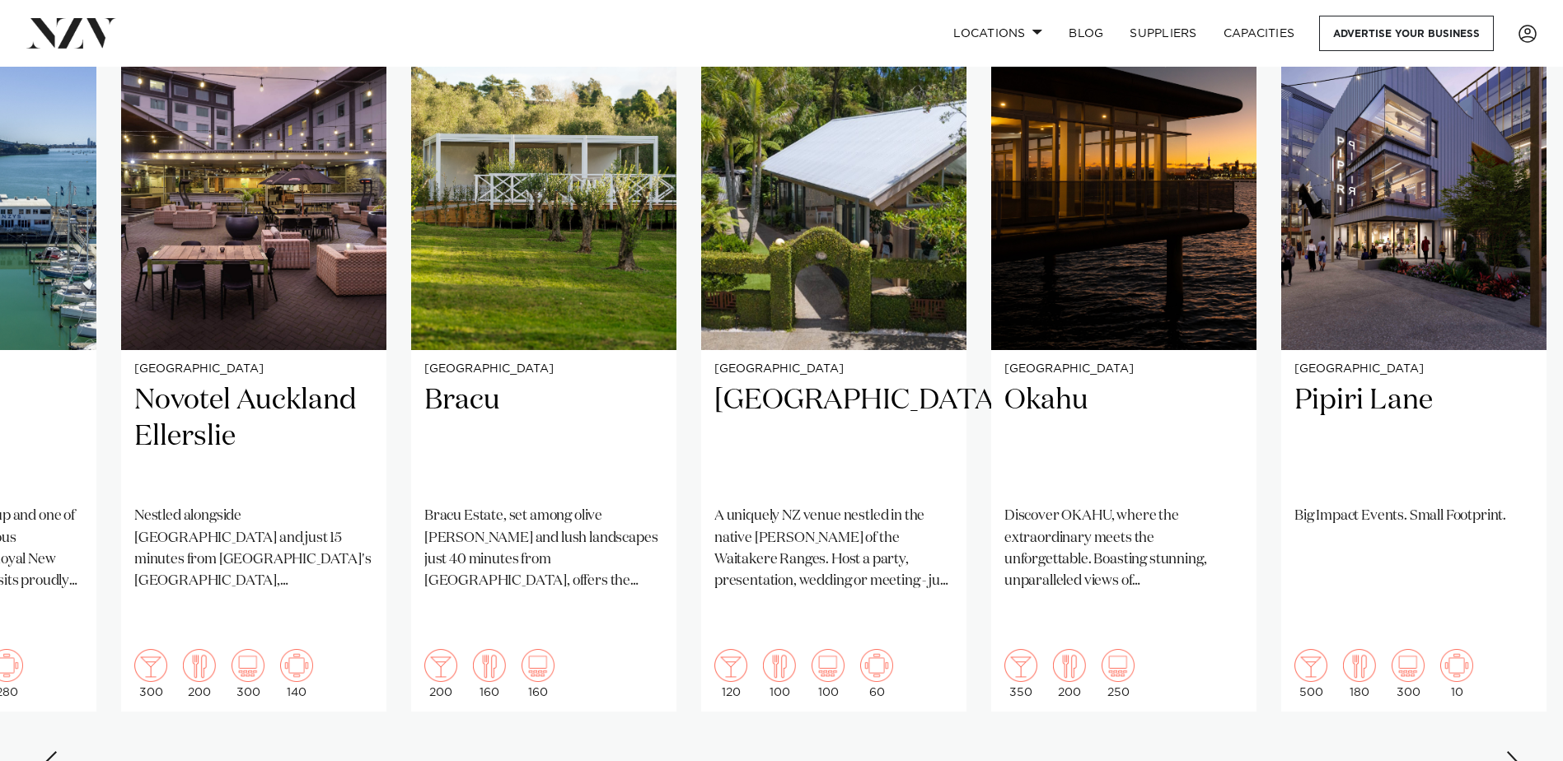
click at [1508, 752] on div "Next slide" at bounding box center [1514, 765] width 16 height 26
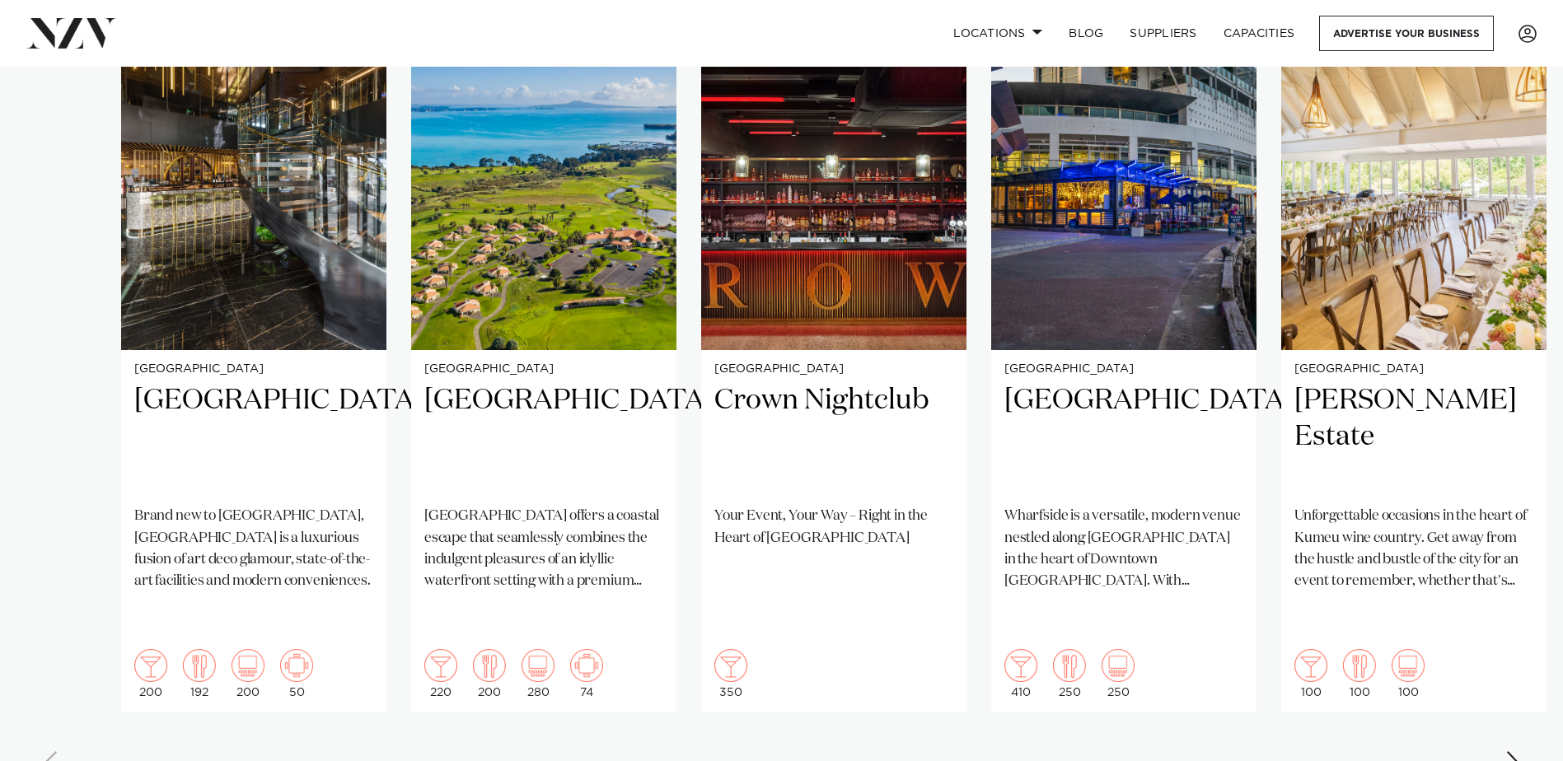
click at [150, 716] on swiper-container "Auckland SOHO Hotel Auckland Brand new to Auckland, SOHO is a luxurious fusion …" at bounding box center [781, 393] width 1563 height 798
click at [1096, 408] on h2 "Wharfside Event Centre" at bounding box center [1124, 437] width 239 height 111
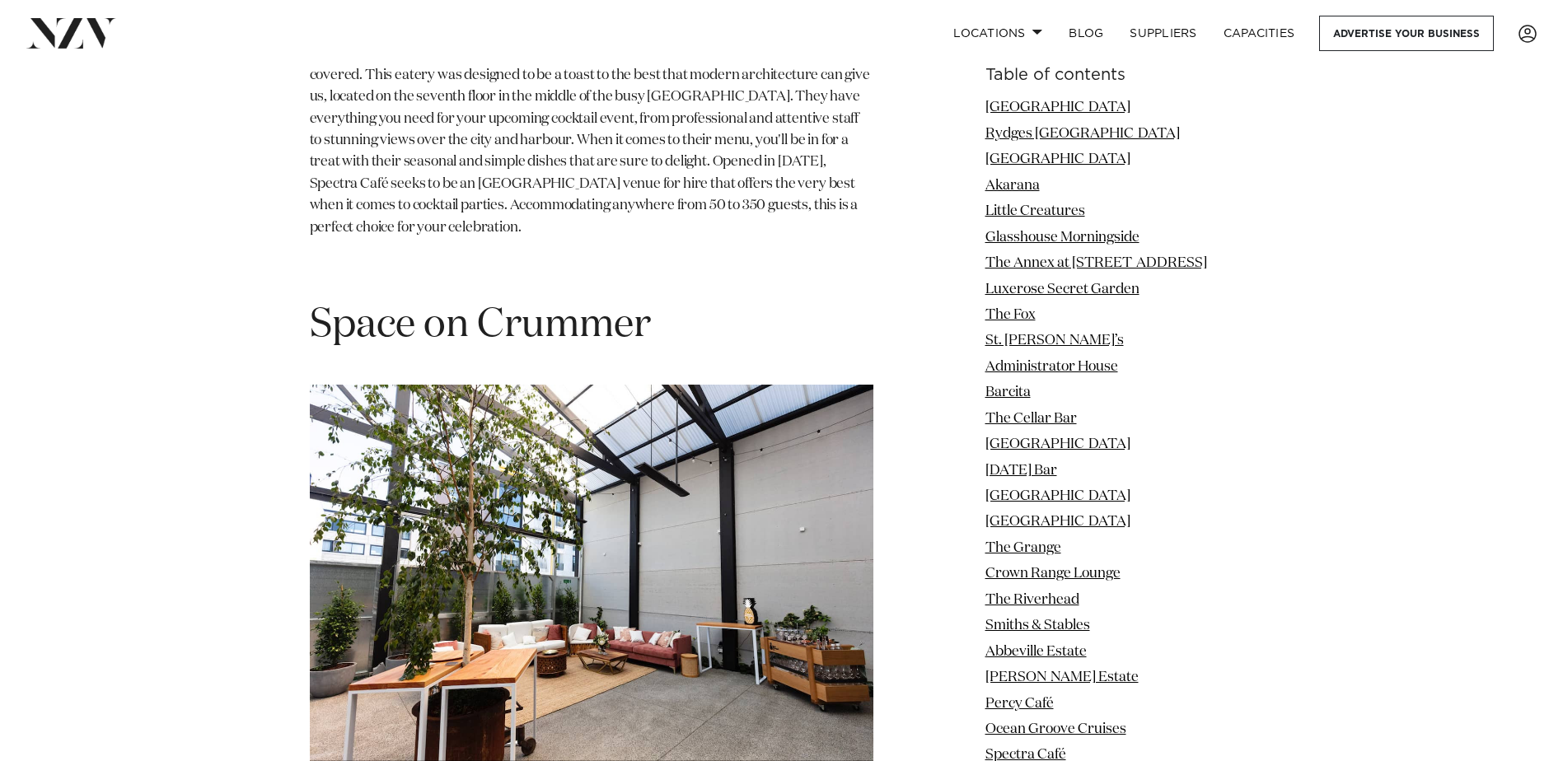
scroll to position [20026, 0]
click at [414, 494] on img at bounding box center [592, 574] width 564 height 377
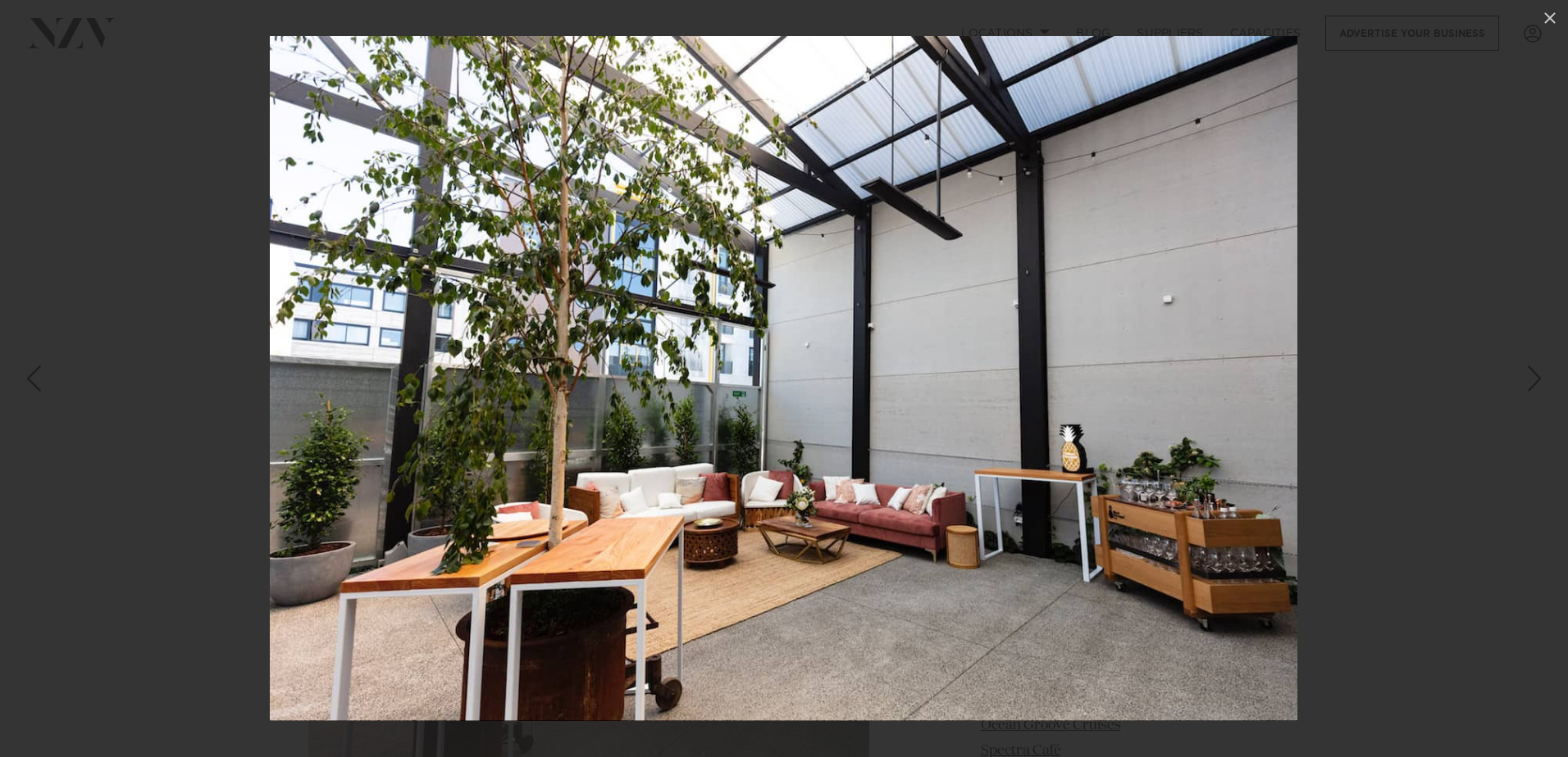
click at [1430, 381] on div at bounding box center [784, 378] width 1568 height 757
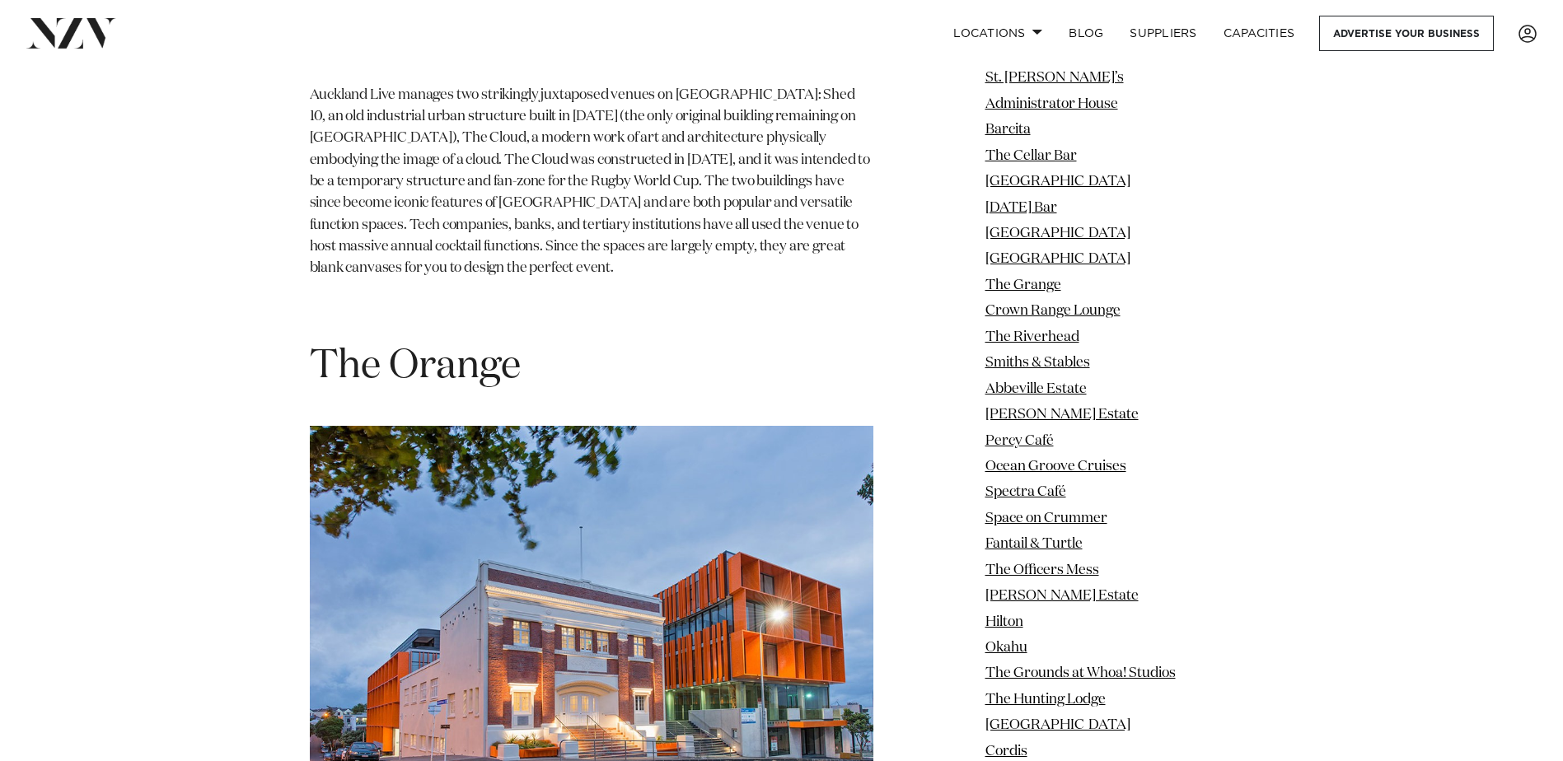
scroll to position [30823, 0]
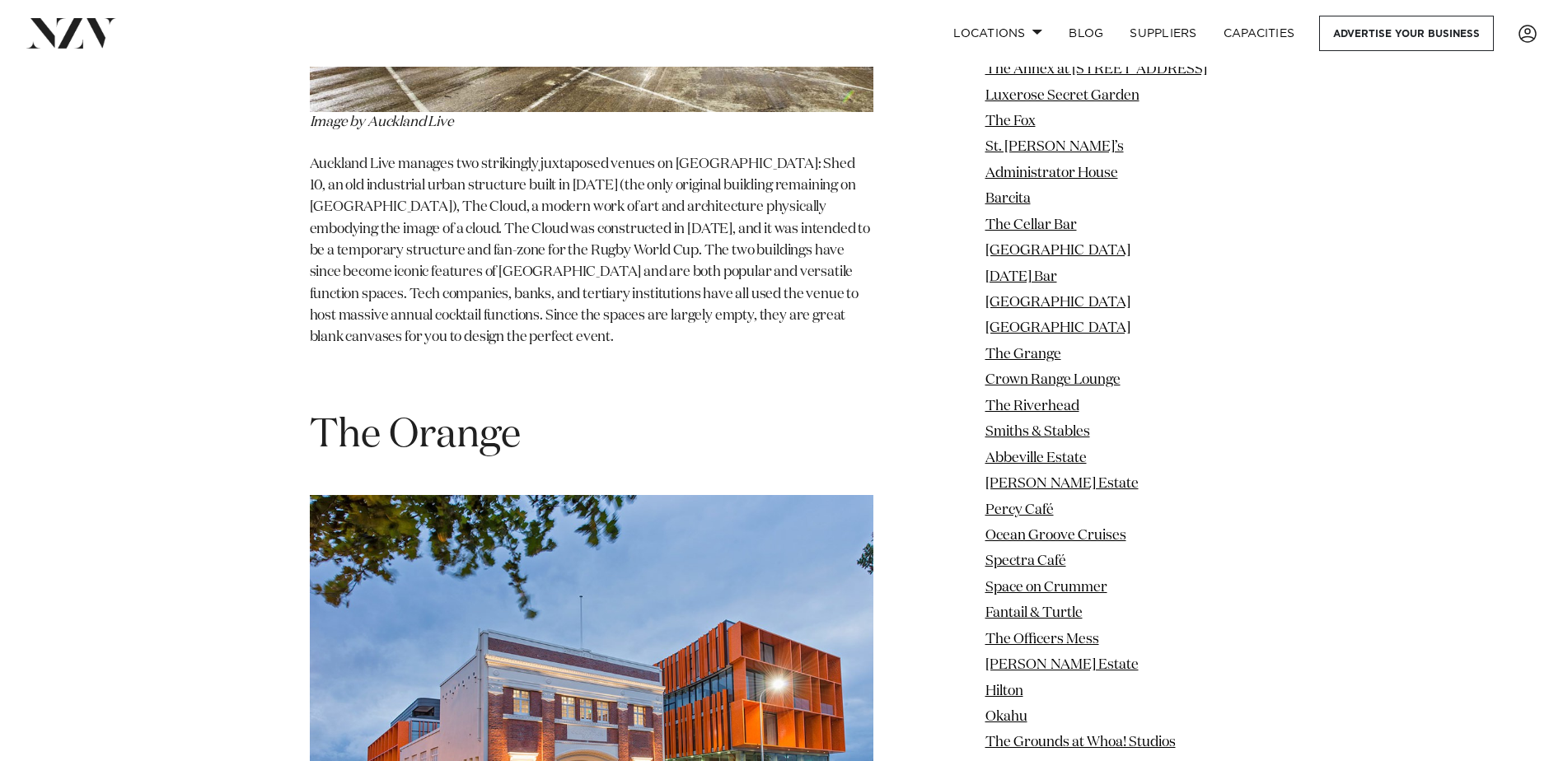
scroll to position [30723, 0]
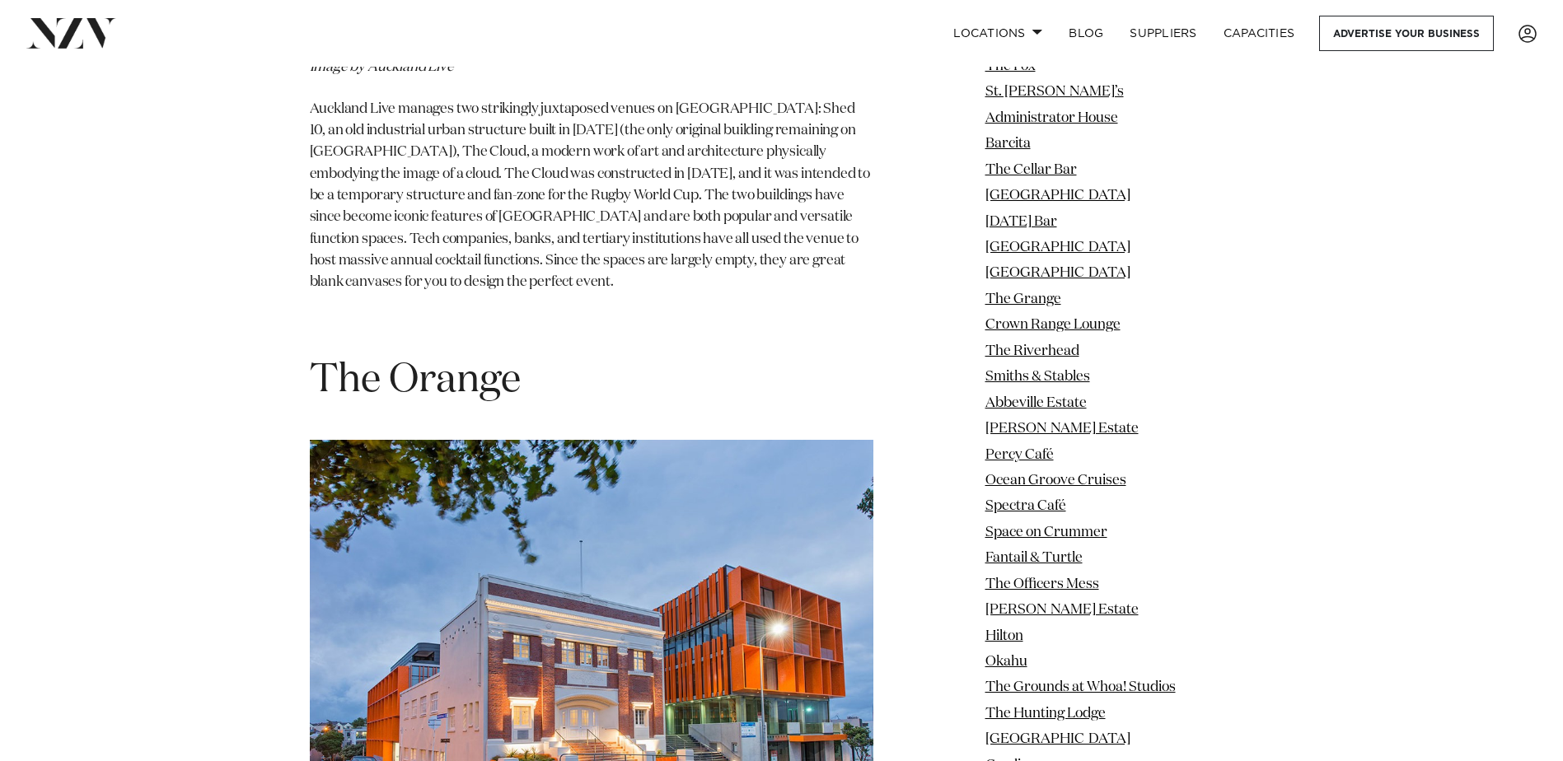
click at [396, 464] on p "Image by The Orange" at bounding box center [592, 639] width 564 height 398
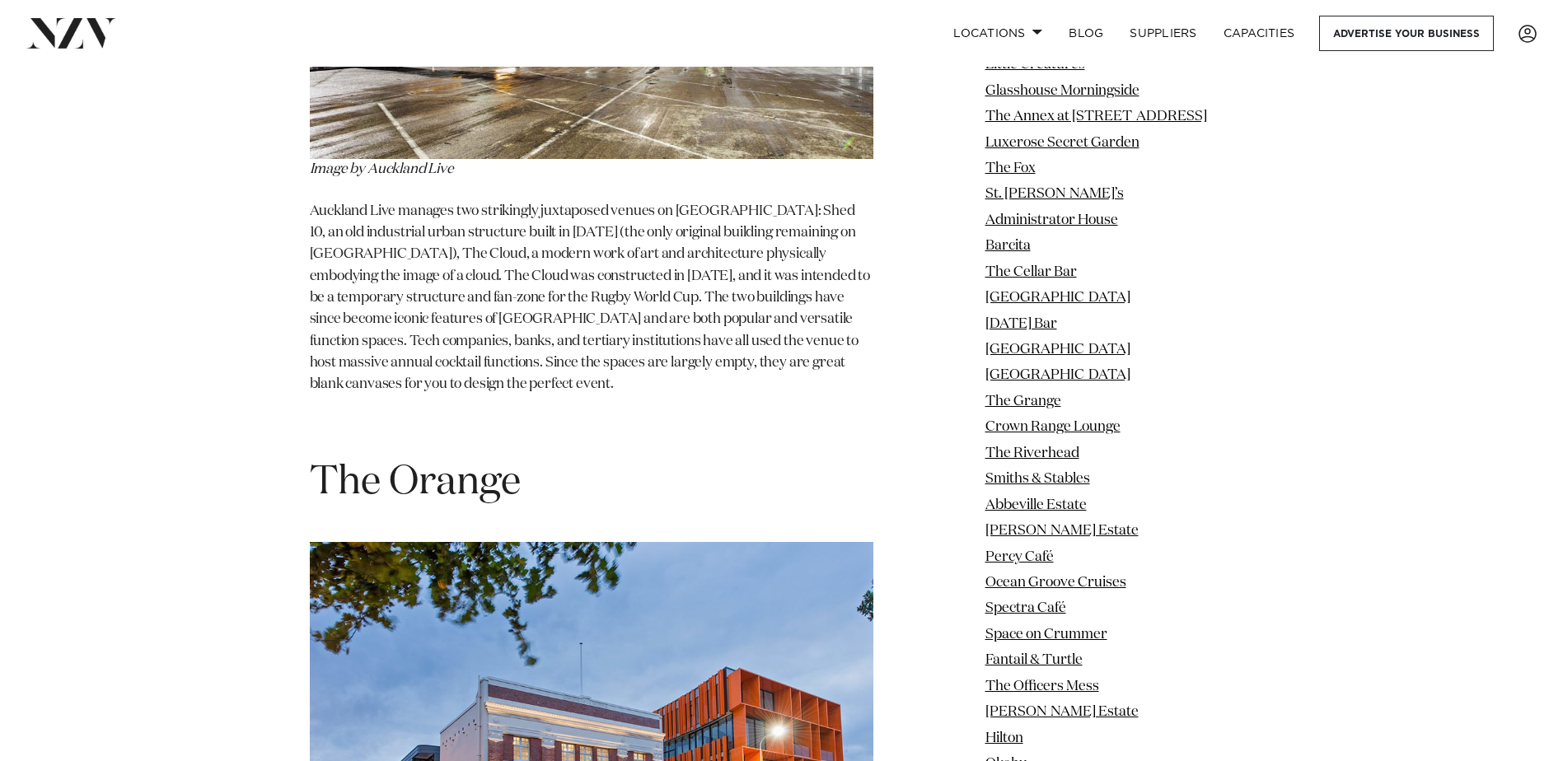
scroll to position [30476, 0]
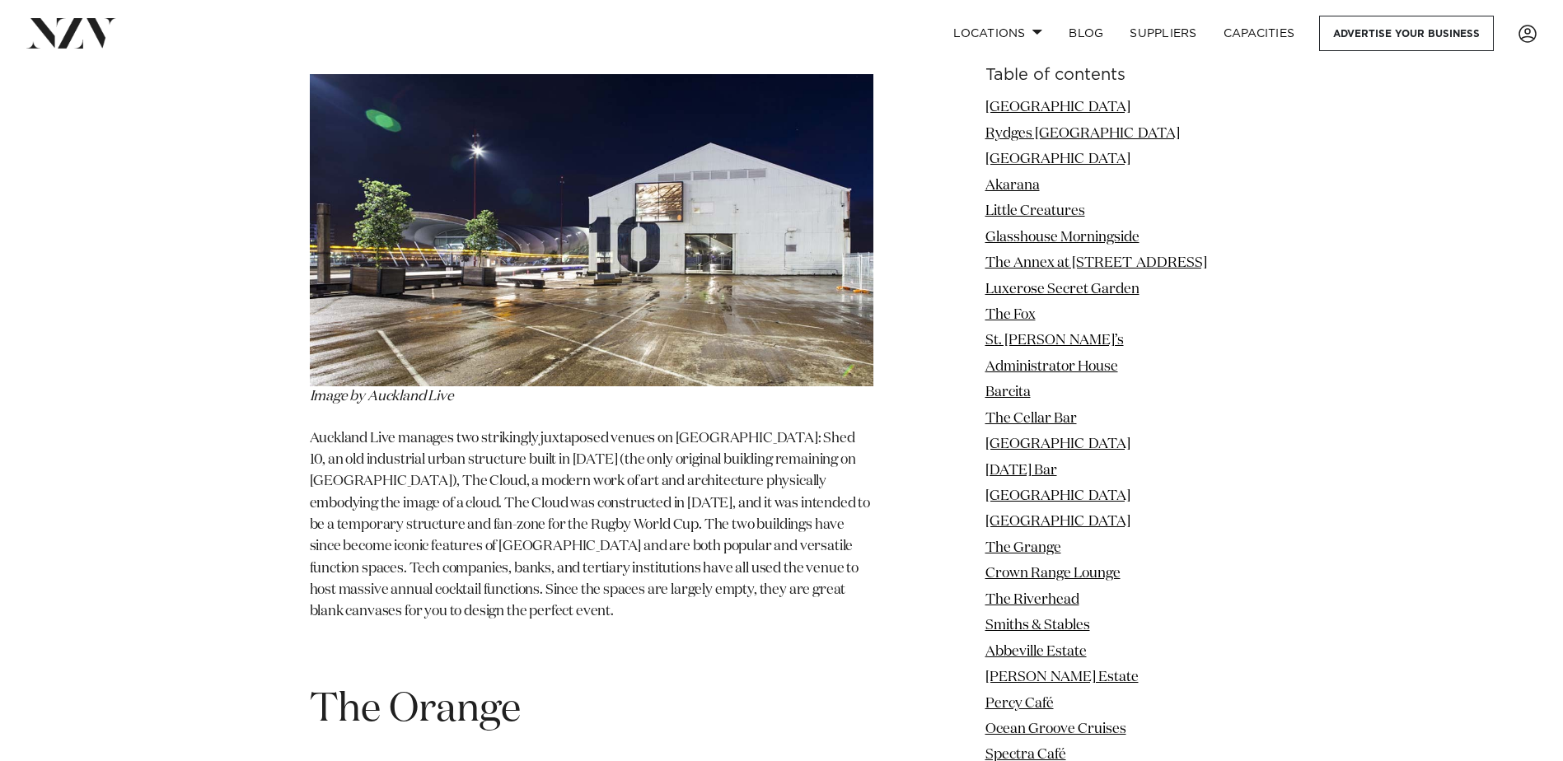
click at [412, 685] on h1 "The Orange" at bounding box center [592, 711] width 564 height 52
click at [424, 685] on h1 "The Orange" at bounding box center [592, 711] width 564 height 52
click at [752, 685] on h1 "The Orange" at bounding box center [592, 711] width 564 height 52
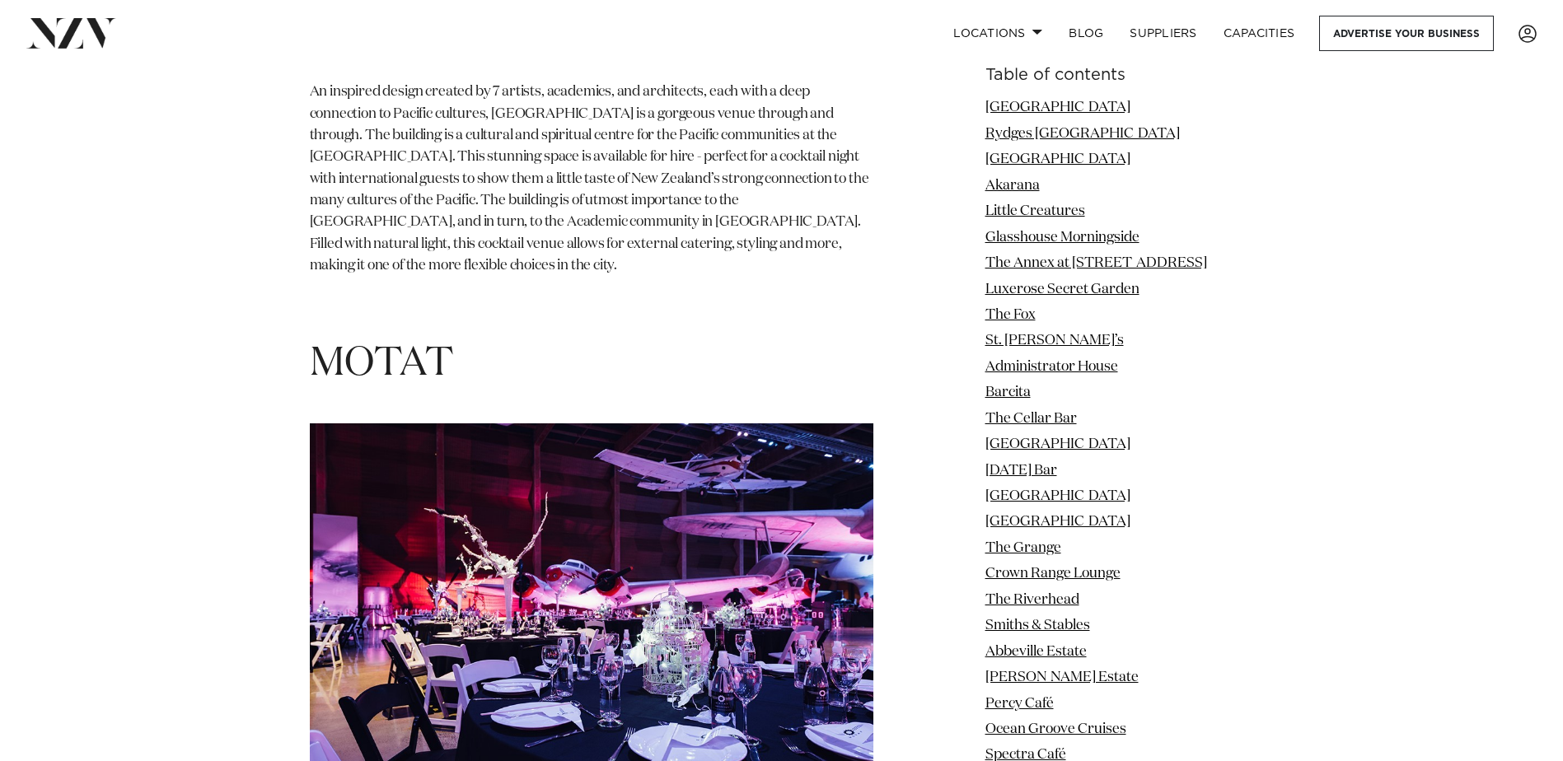
scroll to position [28498, 0]
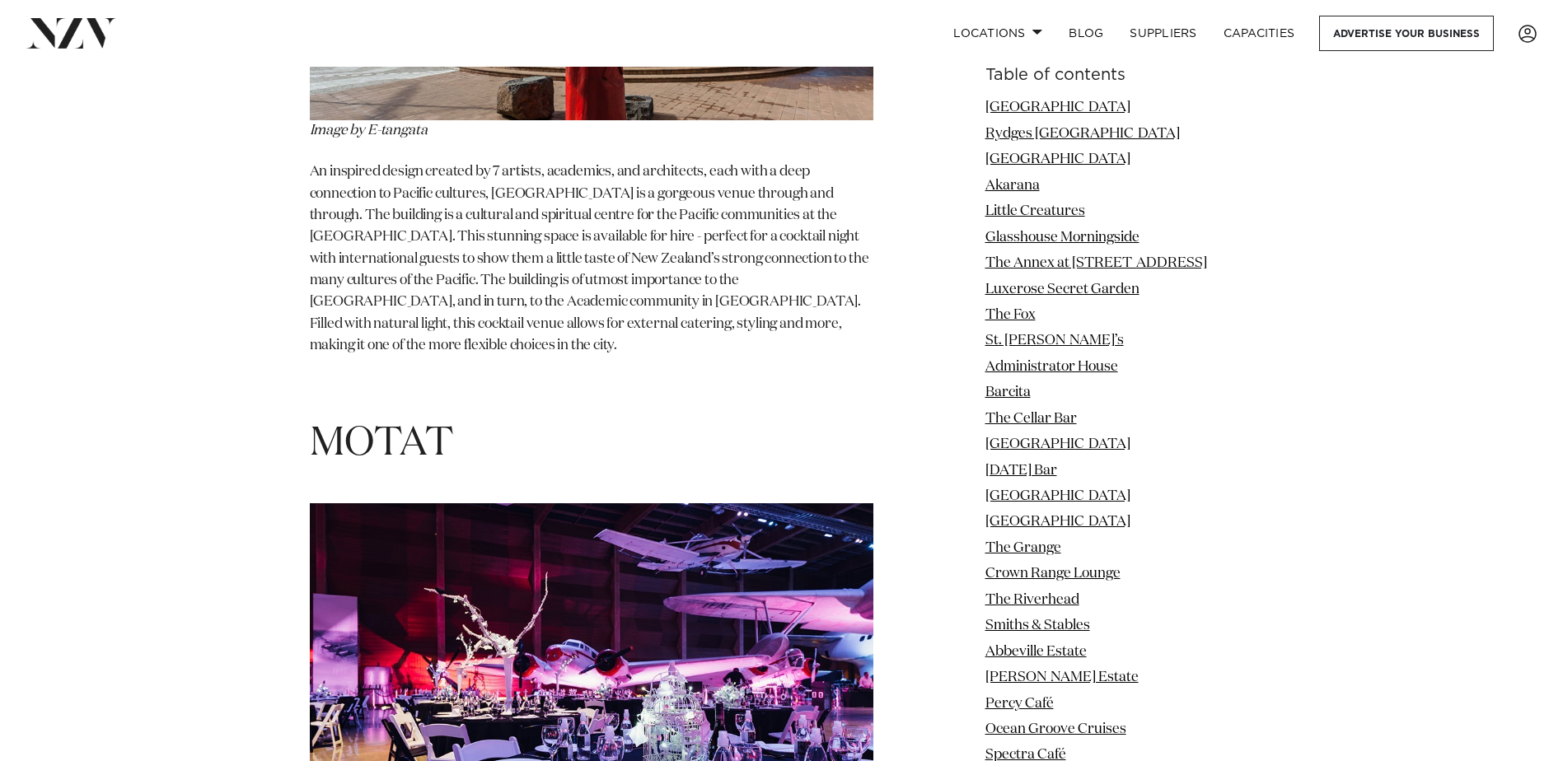
click at [362, 419] on h1 "MOTAT" at bounding box center [592, 445] width 564 height 52
click at [588, 504] on img at bounding box center [592, 692] width 564 height 377
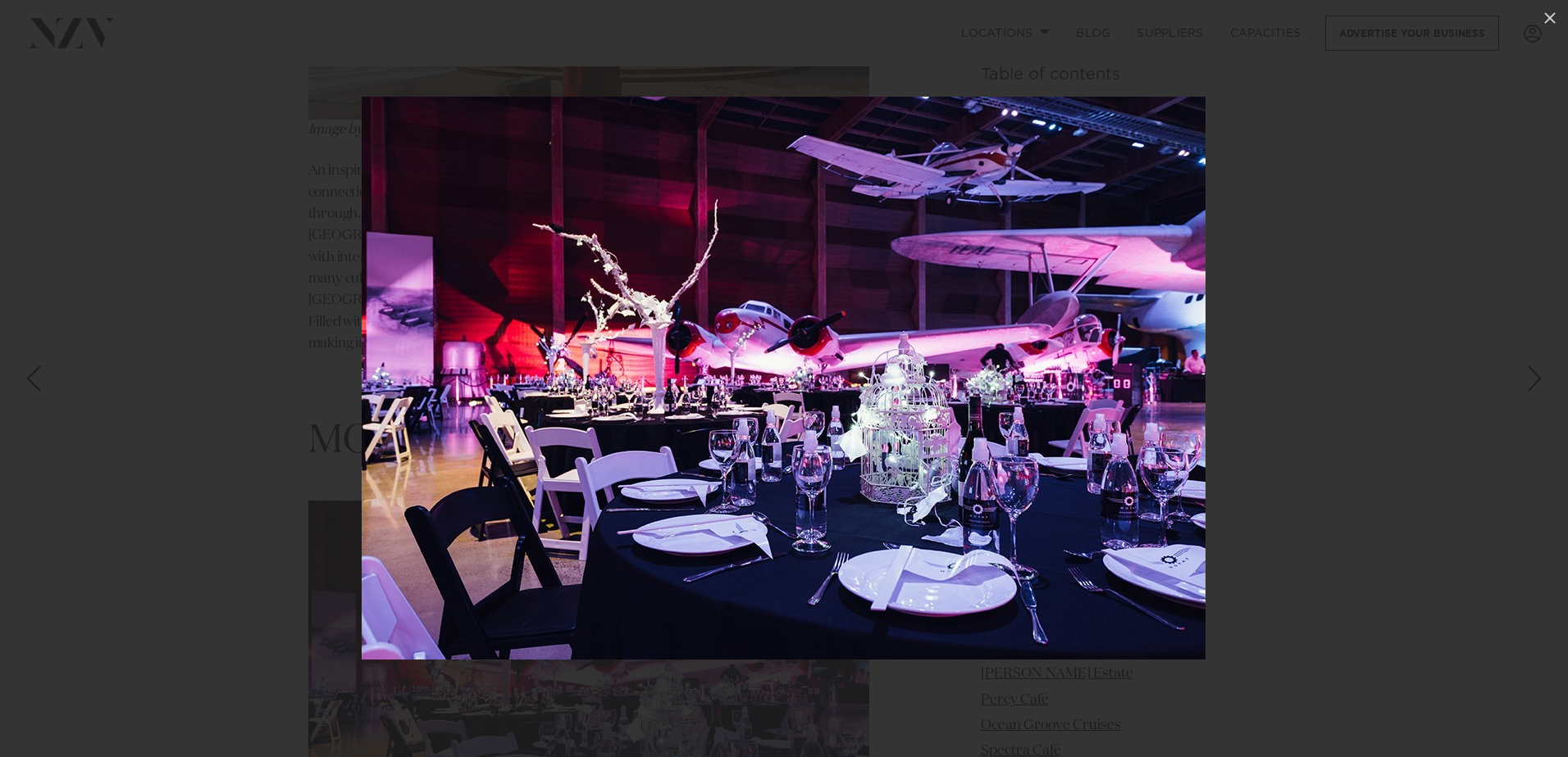
click at [231, 356] on div at bounding box center [784, 378] width 1568 height 757
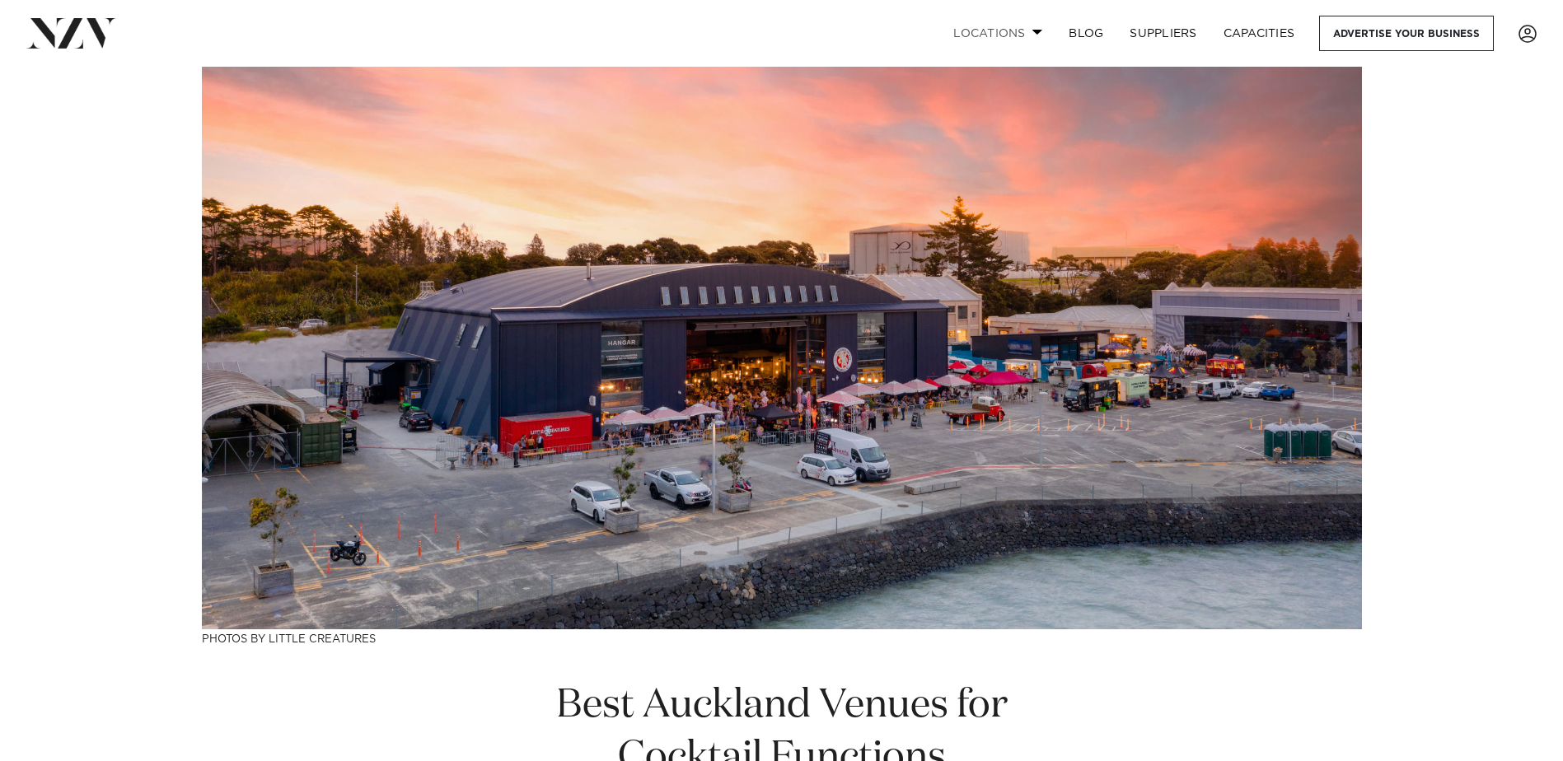
click at [1036, 26] on link "Locations" at bounding box center [997, 33] width 115 height 35
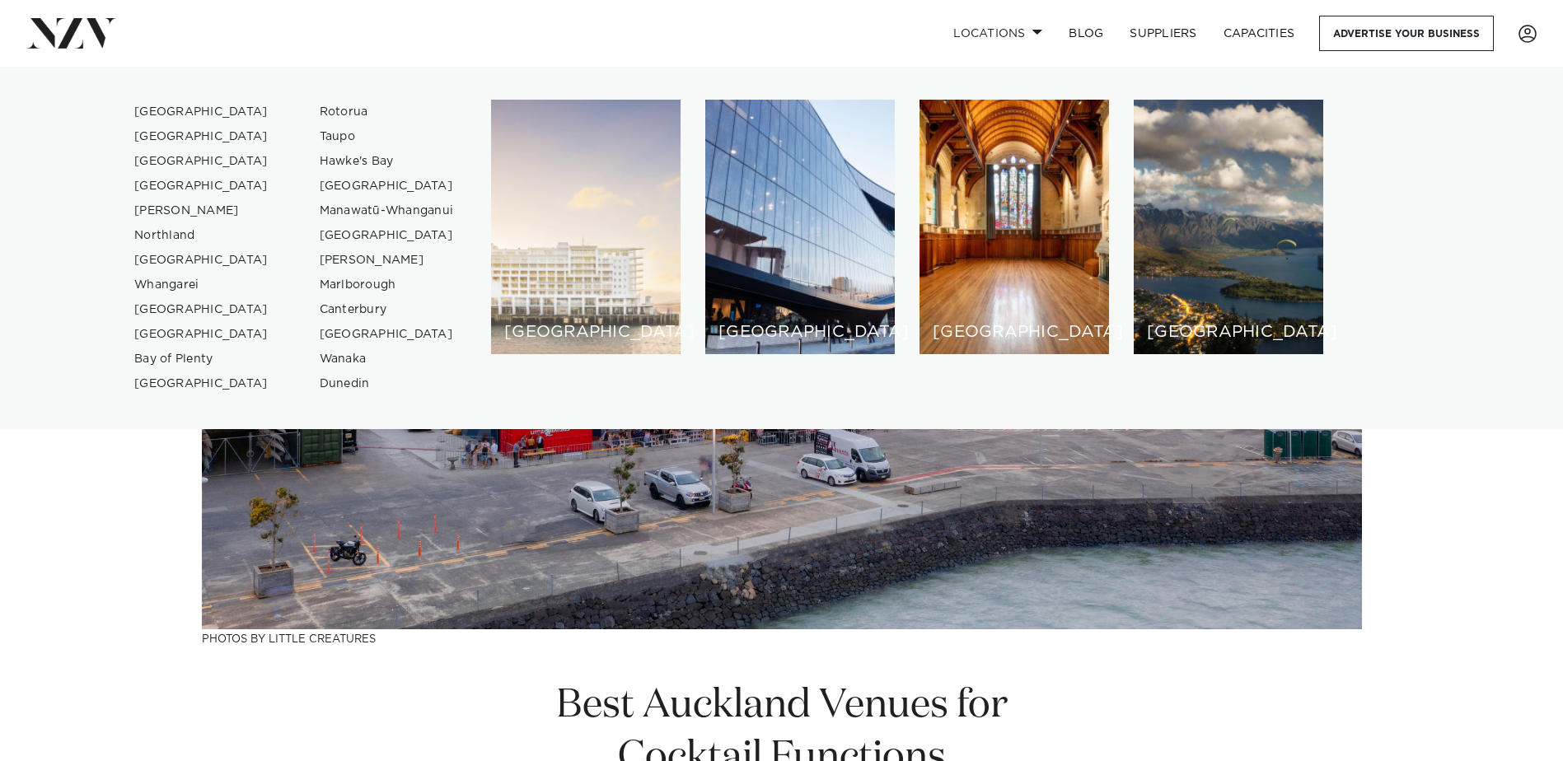
click at [611, 298] on div "[GEOGRAPHIC_DATA]" at bounding box center [586, 227] width 190 height 255
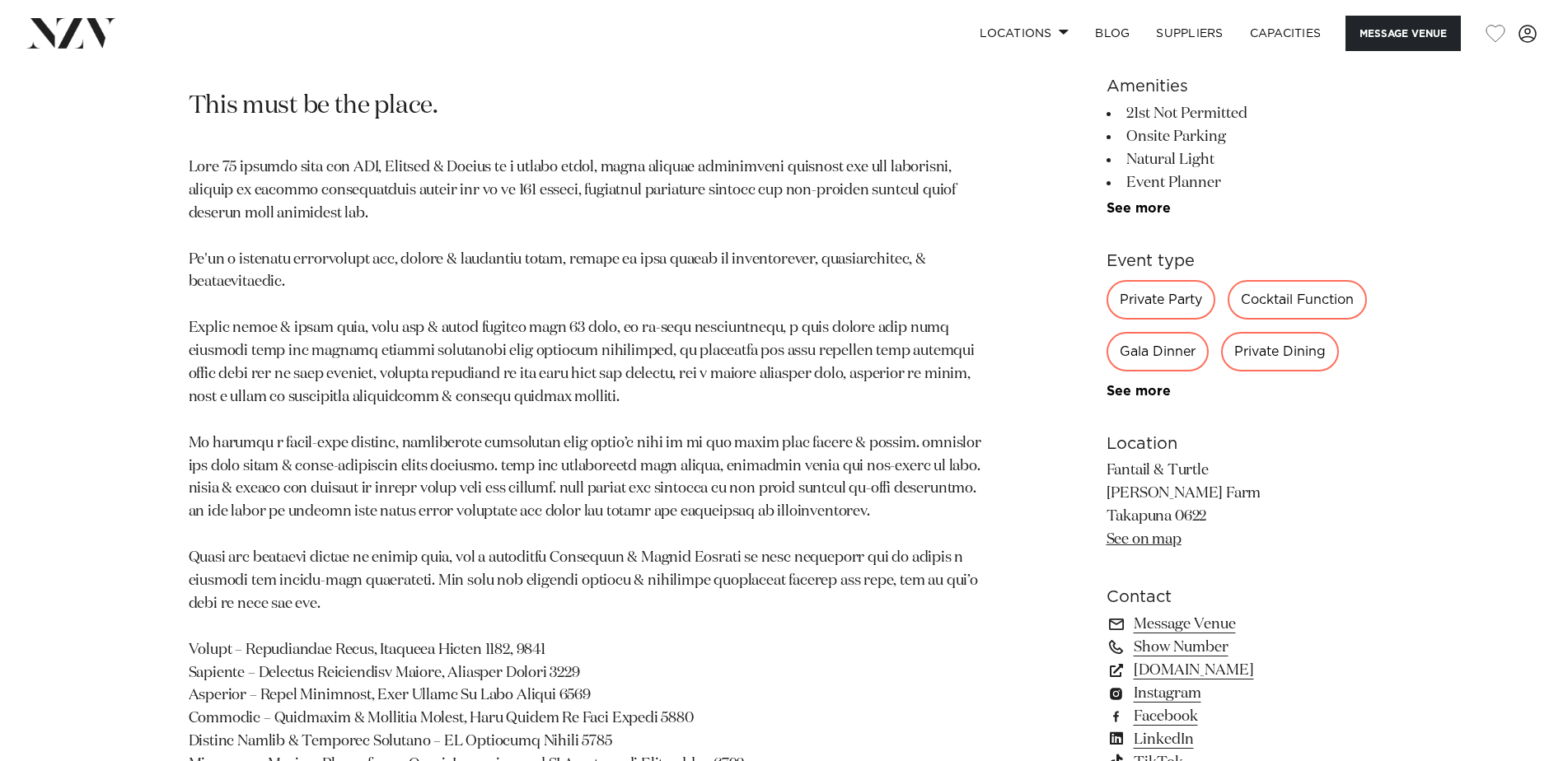
scroll to position [989, 0]
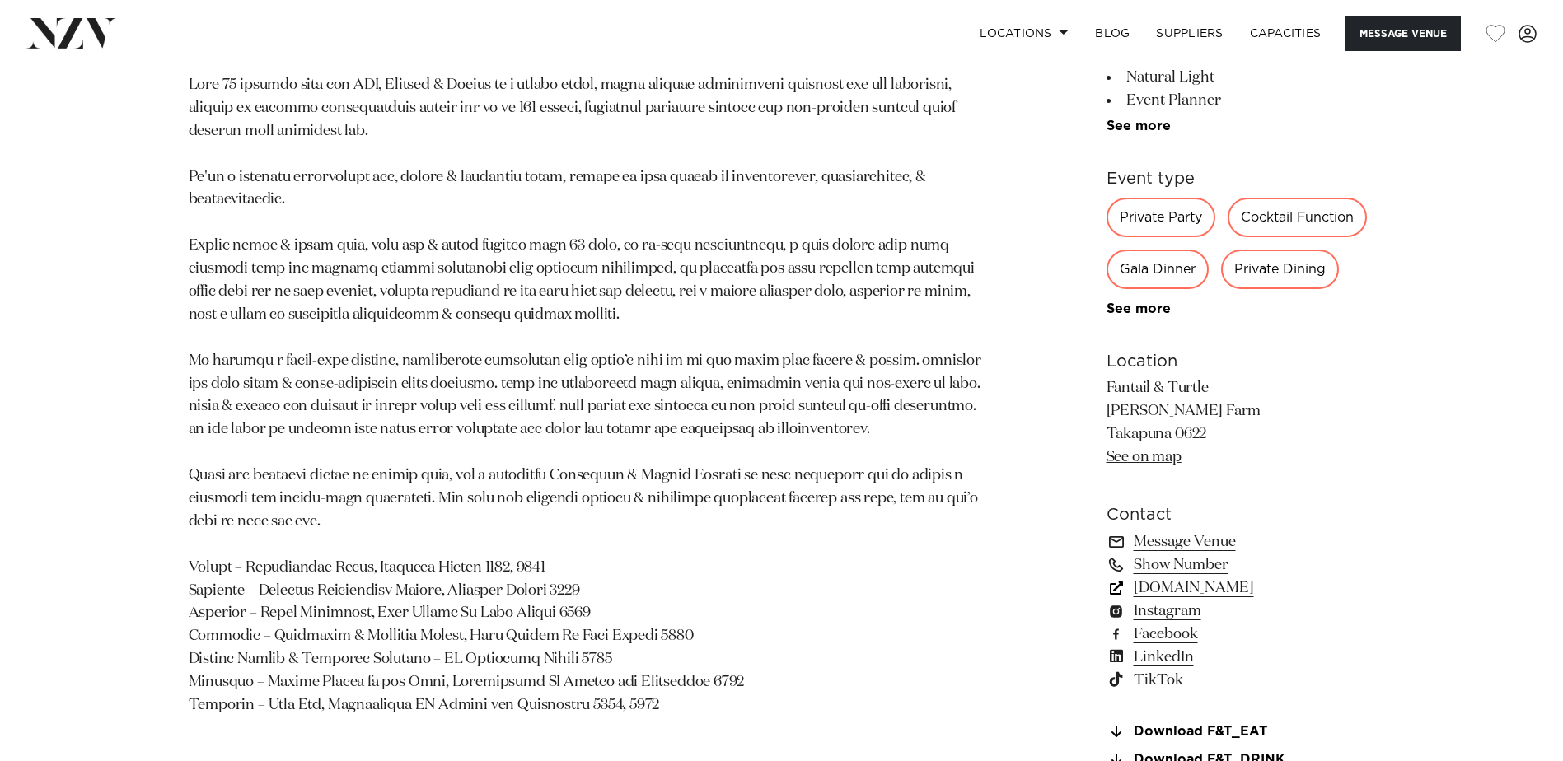
click at [1279, 588] on link "www.fantailandturtle.co.nz" at bounding box center [1241, 588] width 269 height 23
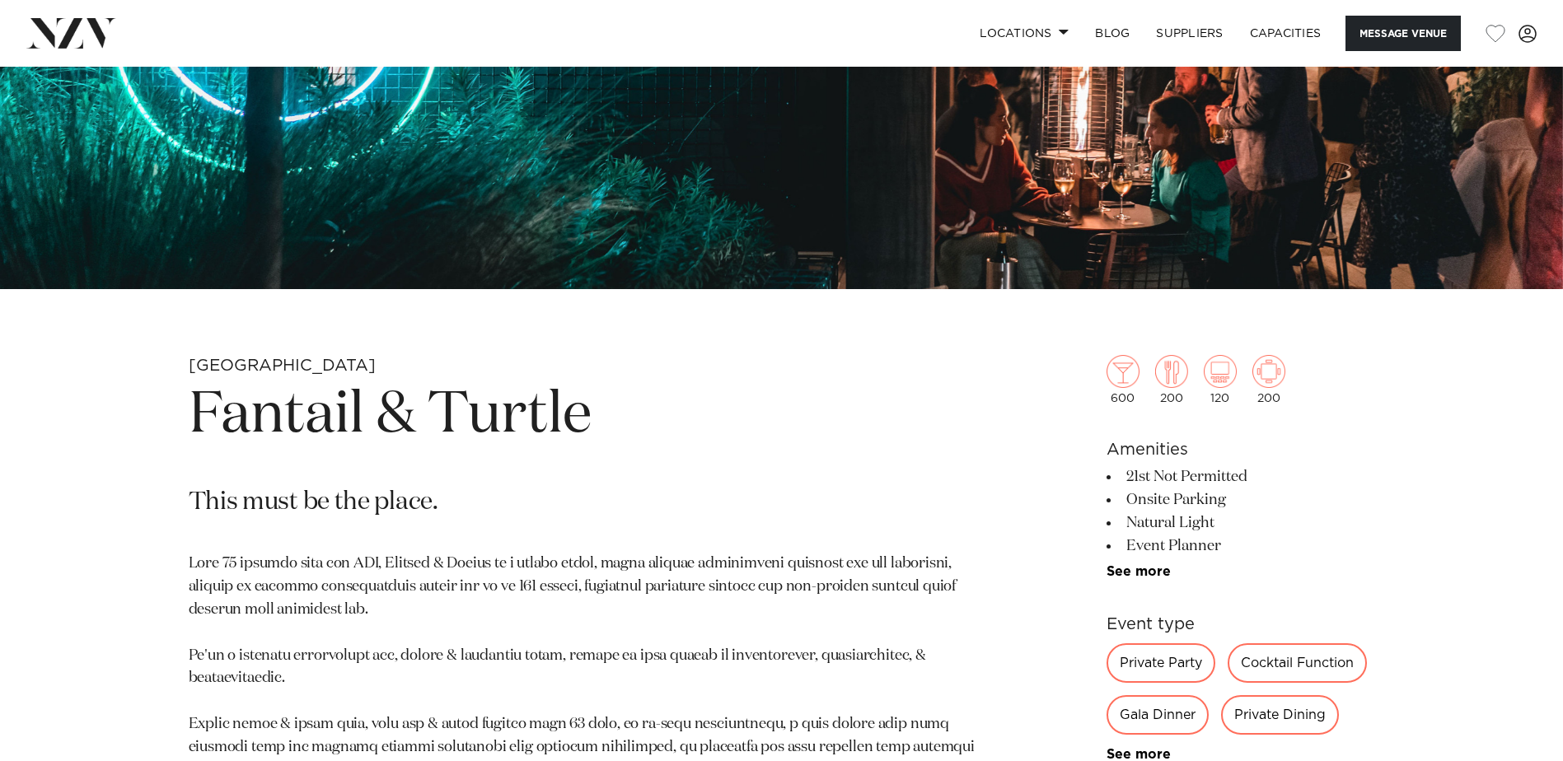
scroll to position [494, 0]
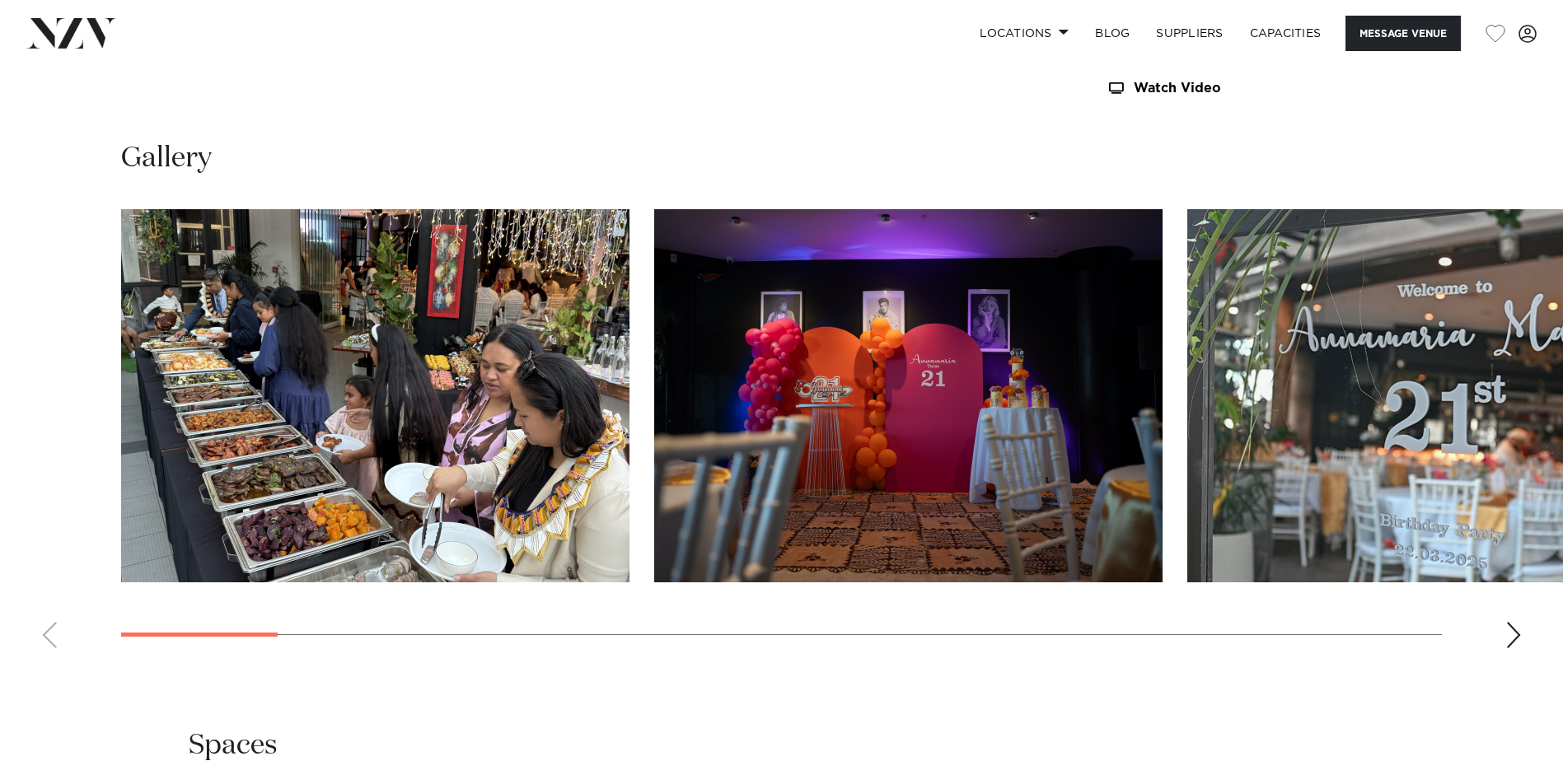
scroll to position [1566, 0]
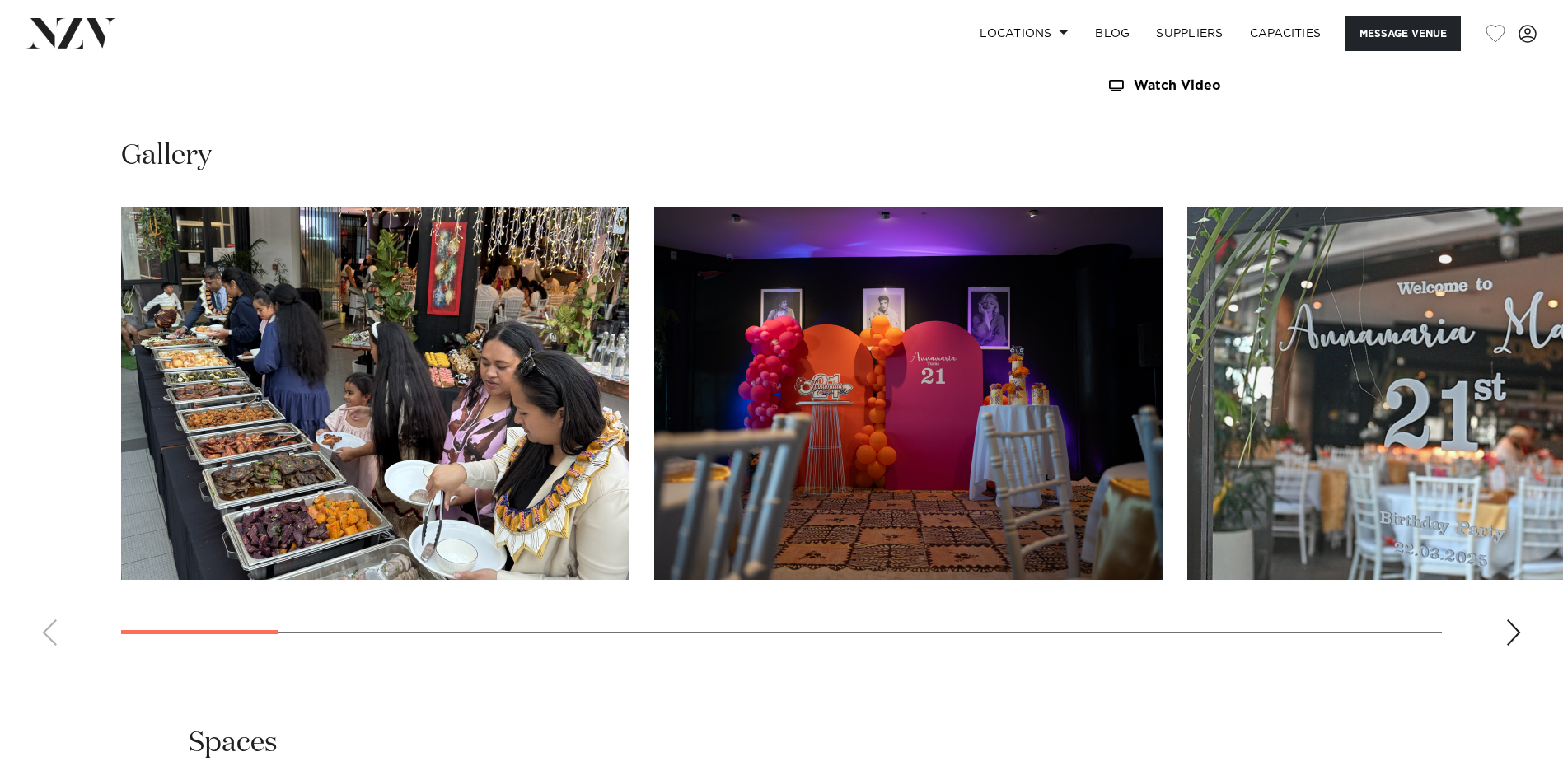
click at [1517, 633] on div "Next slide" at bounding box center [1514, 633] width 16 height 26
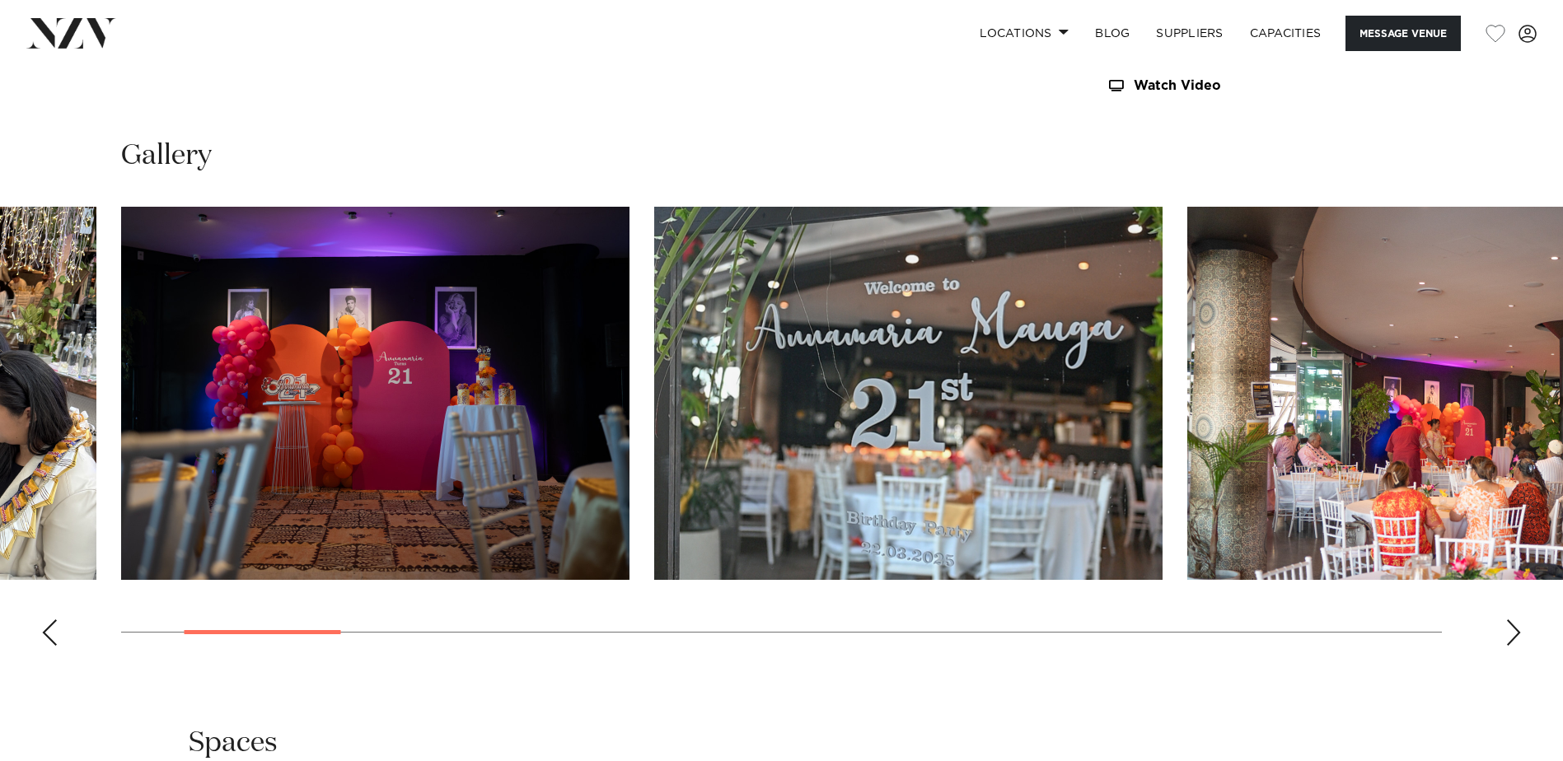
click at [1517, 633] on div "Next slide" at bounding box center [1514, 633] width 16 height 26
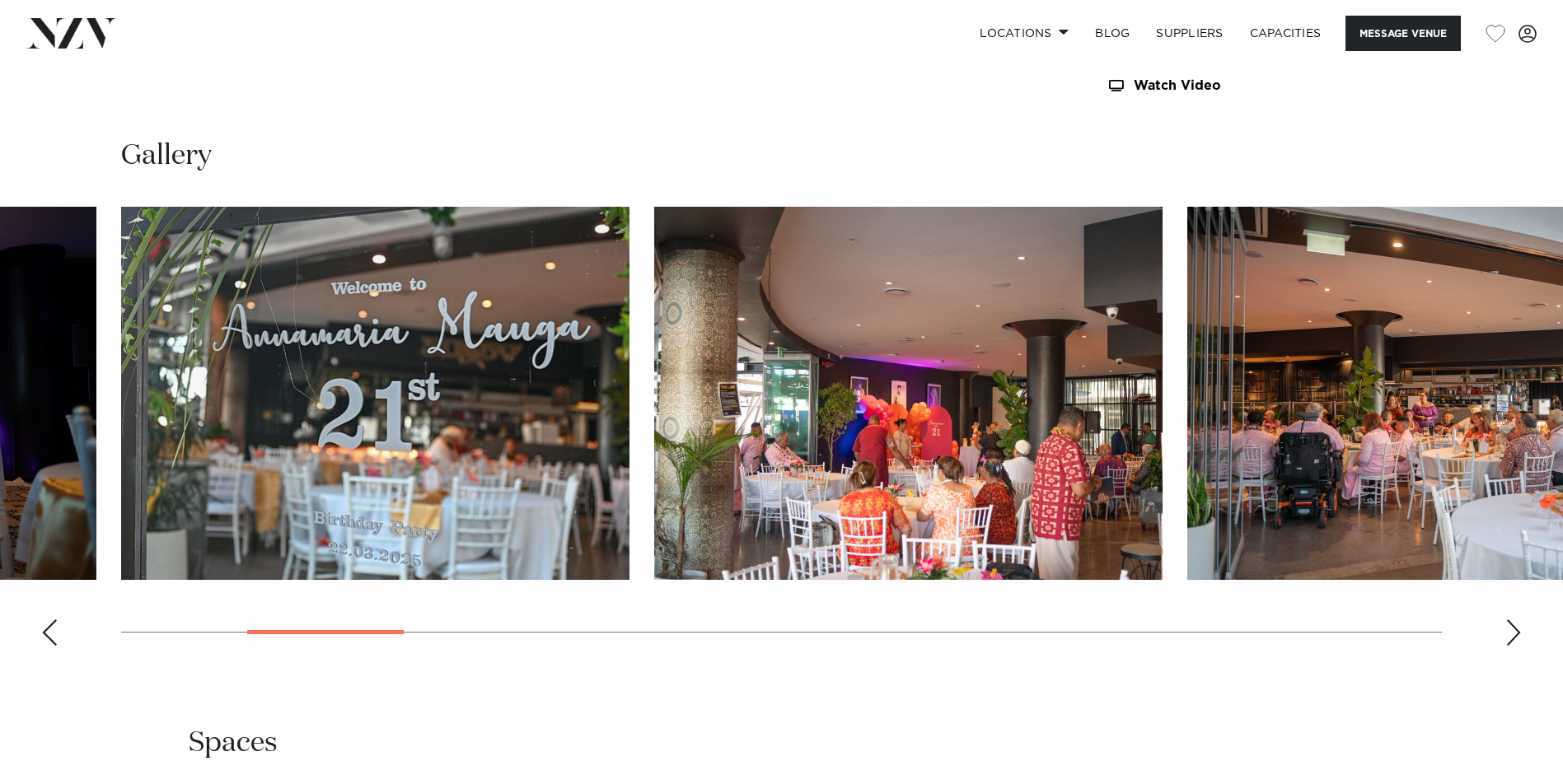
click at [1517, 633] on div "Next slide" at bounding box center [1514, 633] width 16 height 26
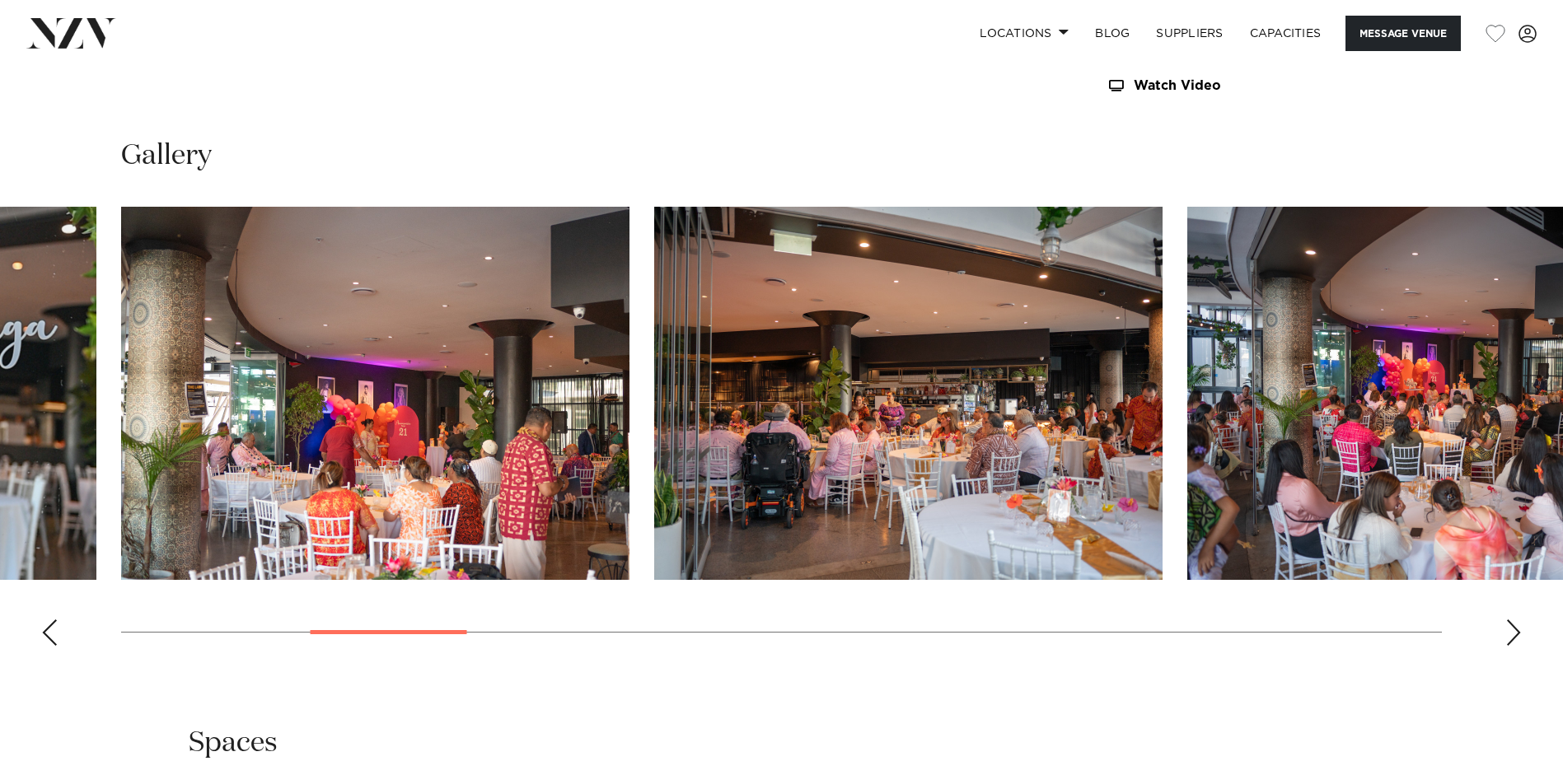
click at [1517, 633] on div "Next slide" at bounding box center [1514, 633] width 16 height 26
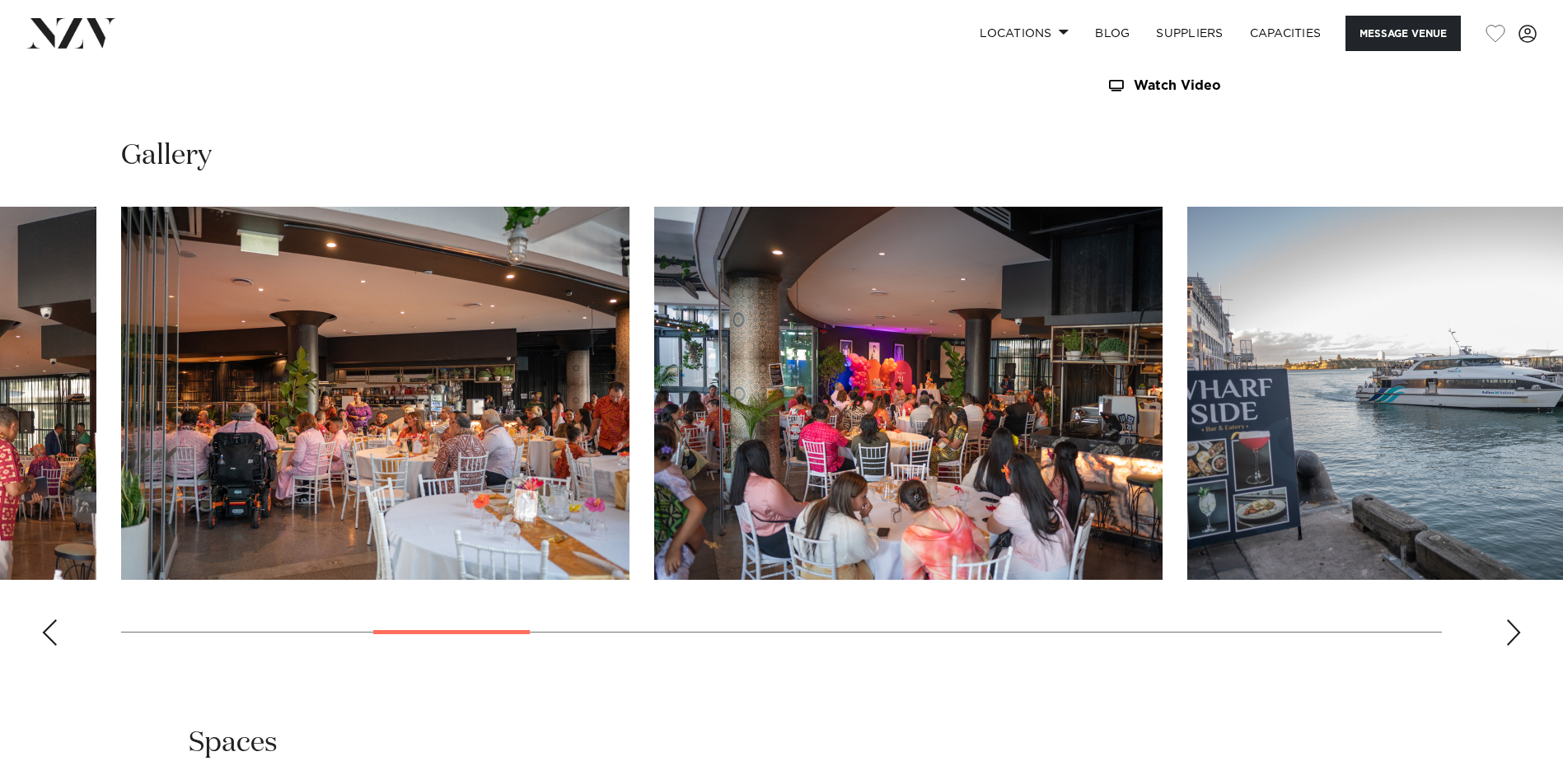
click at [1517, 633] on div "Next slide" at bounding box center [1514, 633] width 16 height 26
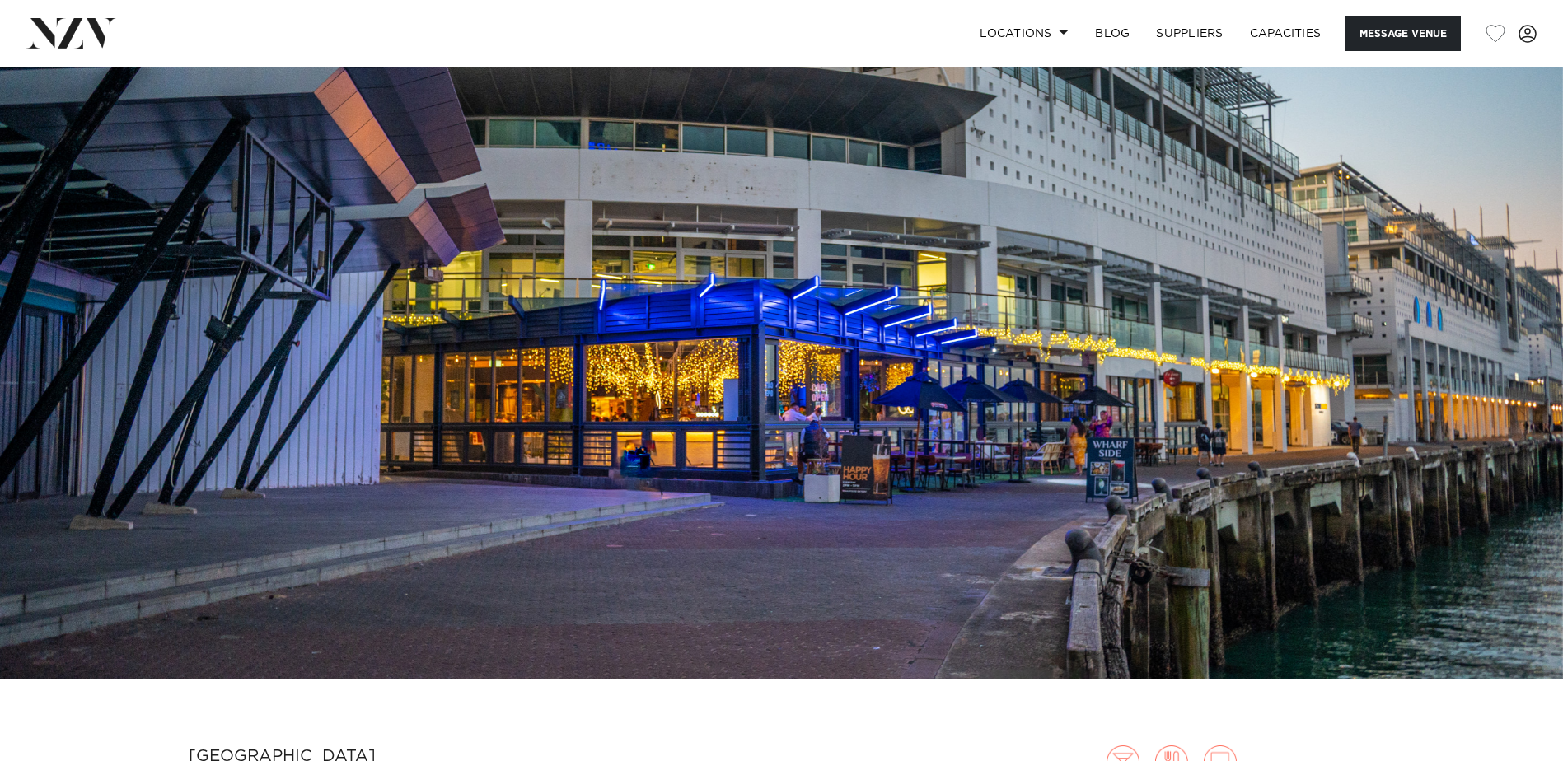
scroll to position [0, 0]
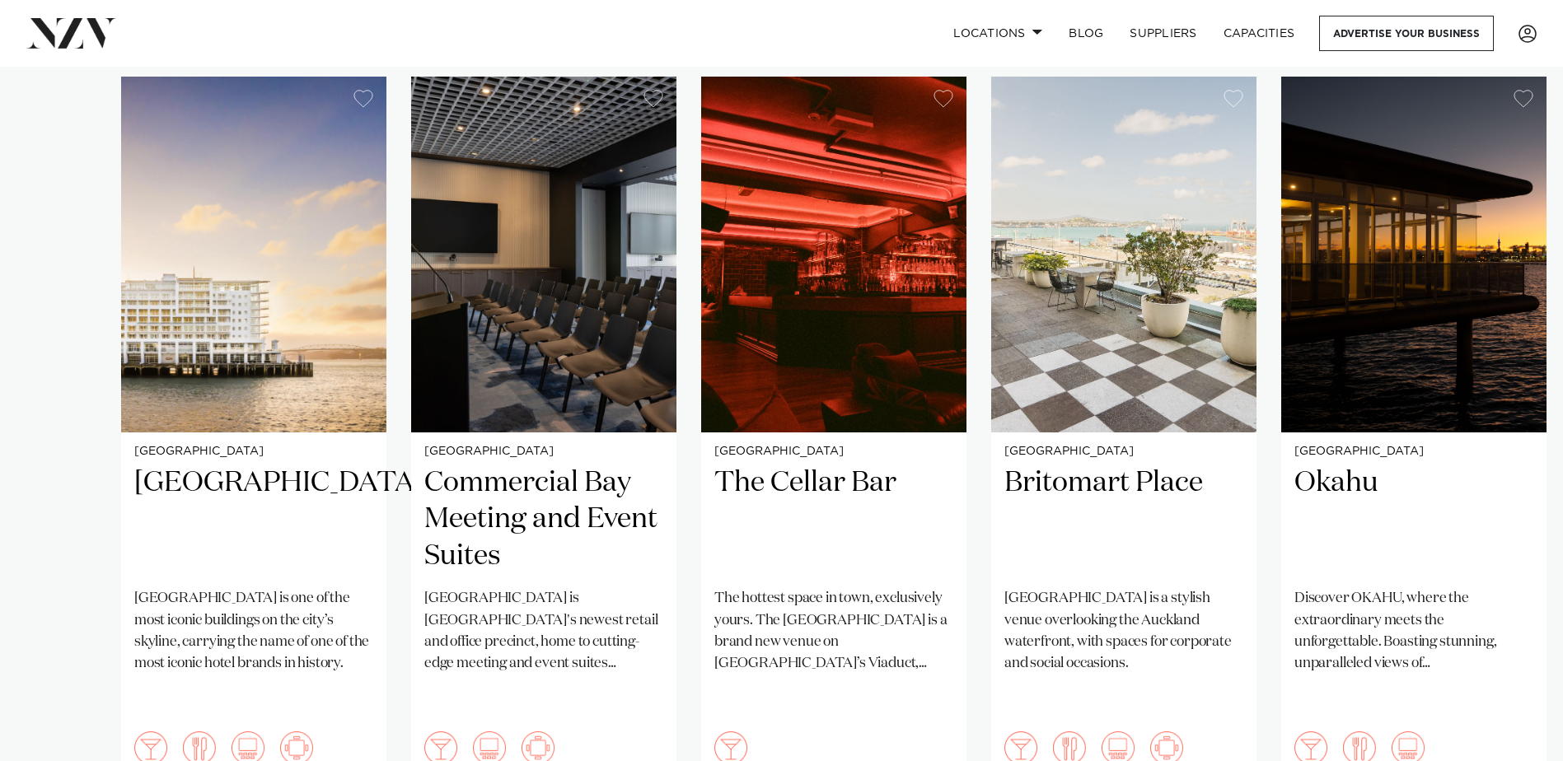
scroll to position [494, 0]
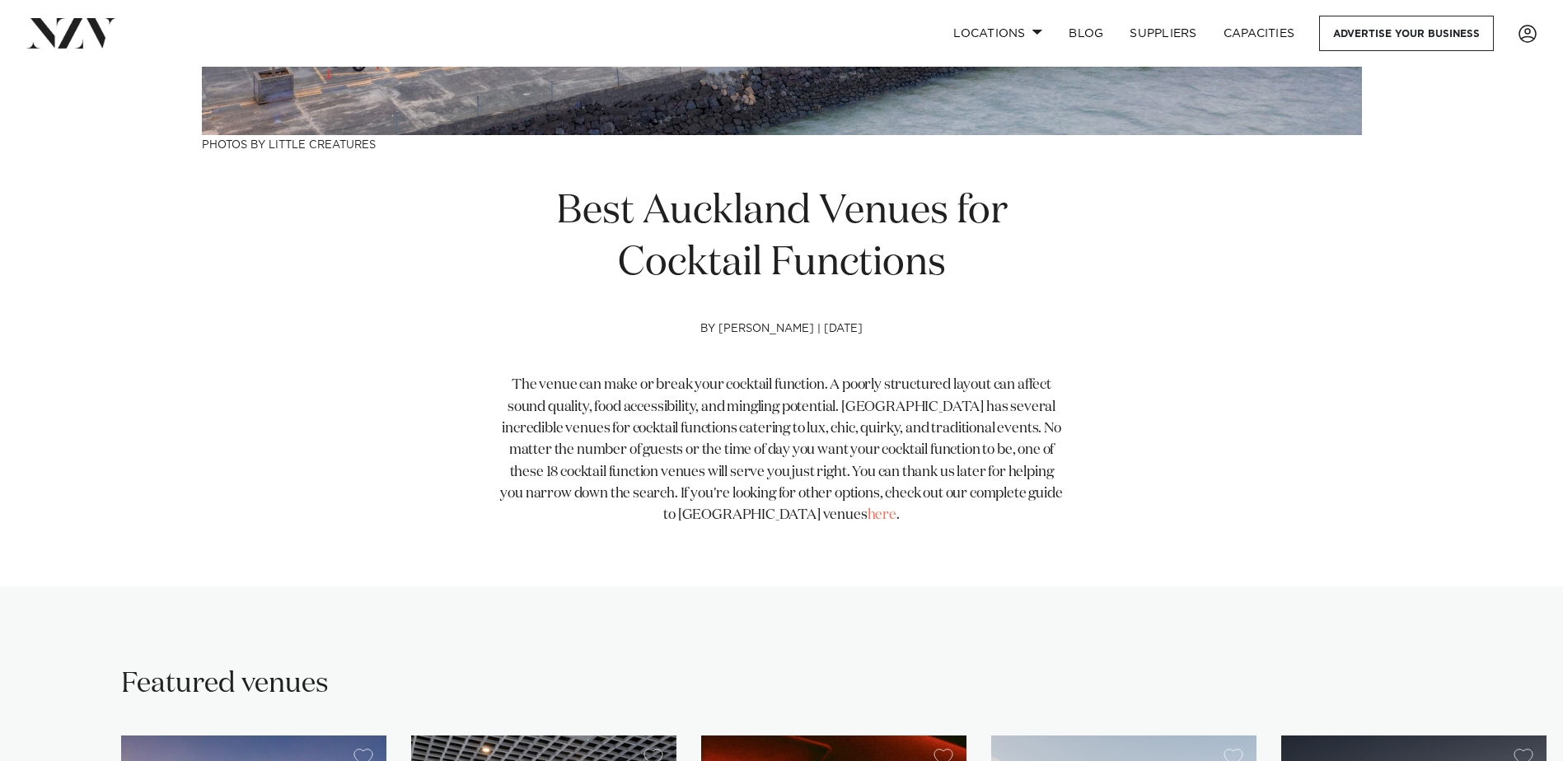
drag, startPoint x: 844, startPoint y: 513, endPoint x: 860, endPoint y: 503, distance: 19.0
click at [868, 513] on link "here" at bounding box center [882, 515] width 29 height 14
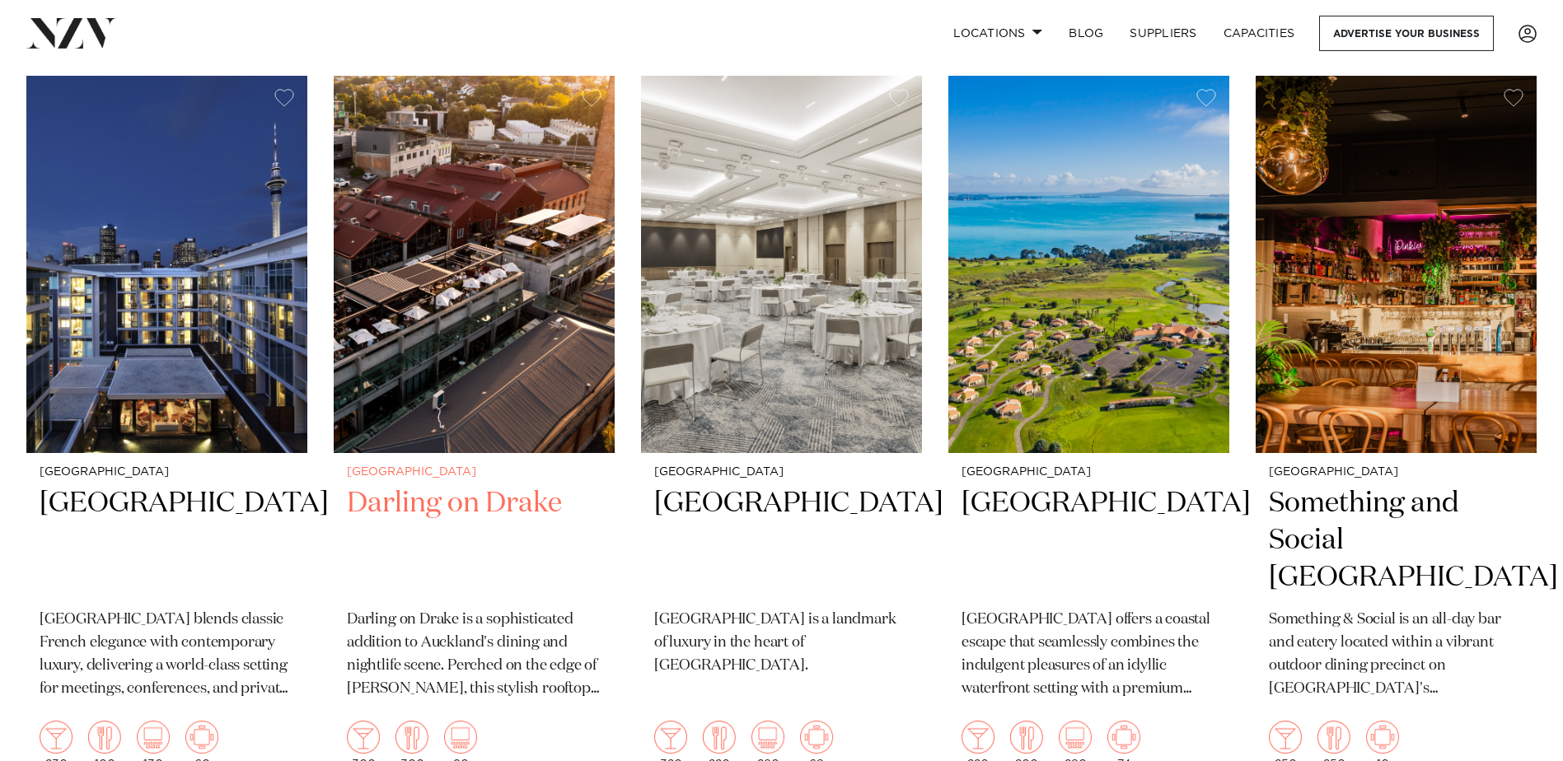
scroll to position [5110, 0]
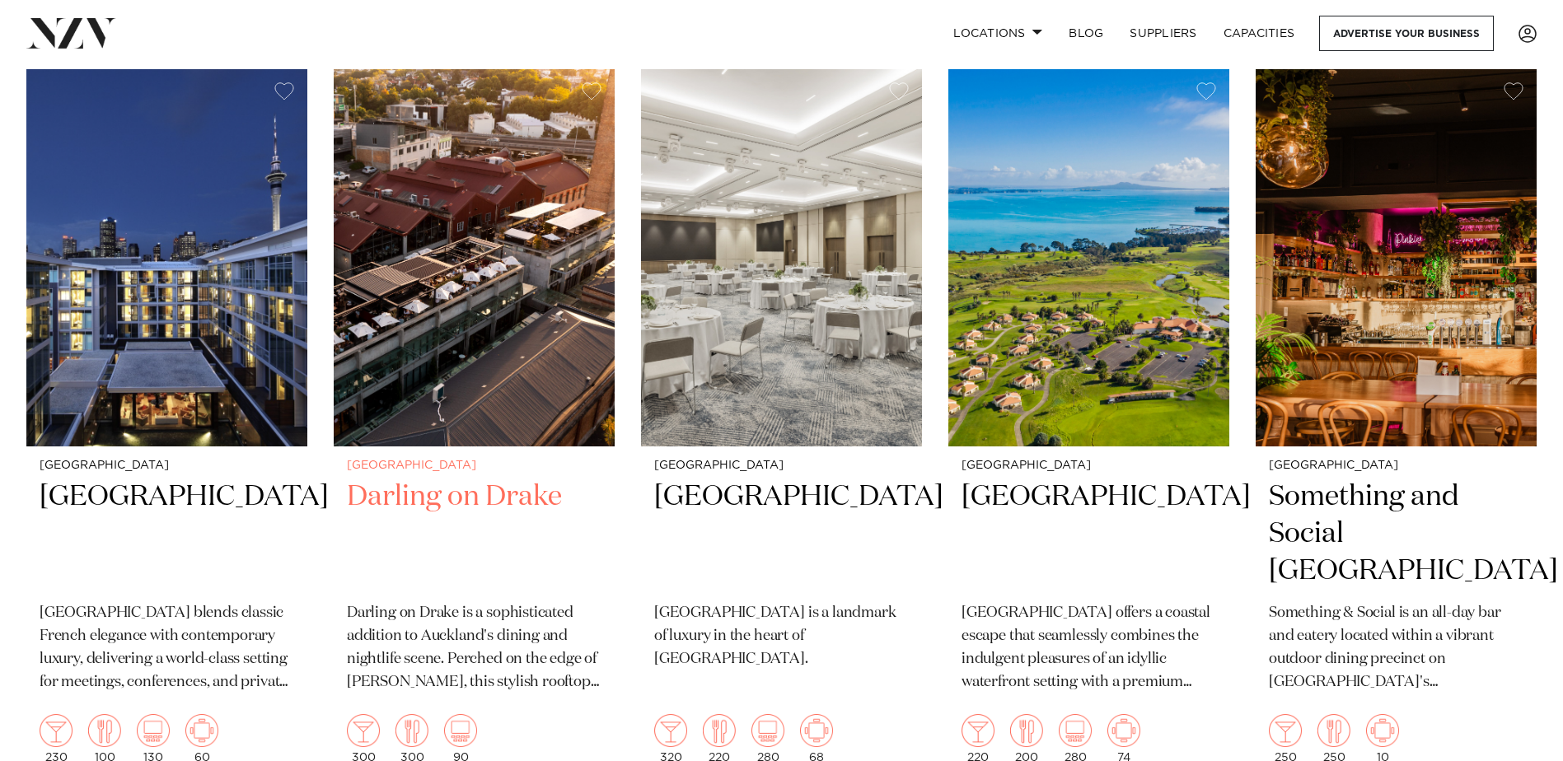
click at [466, 479] on h2 "Darling on Drake" at bounding box center [474, 534] width 255 height 111
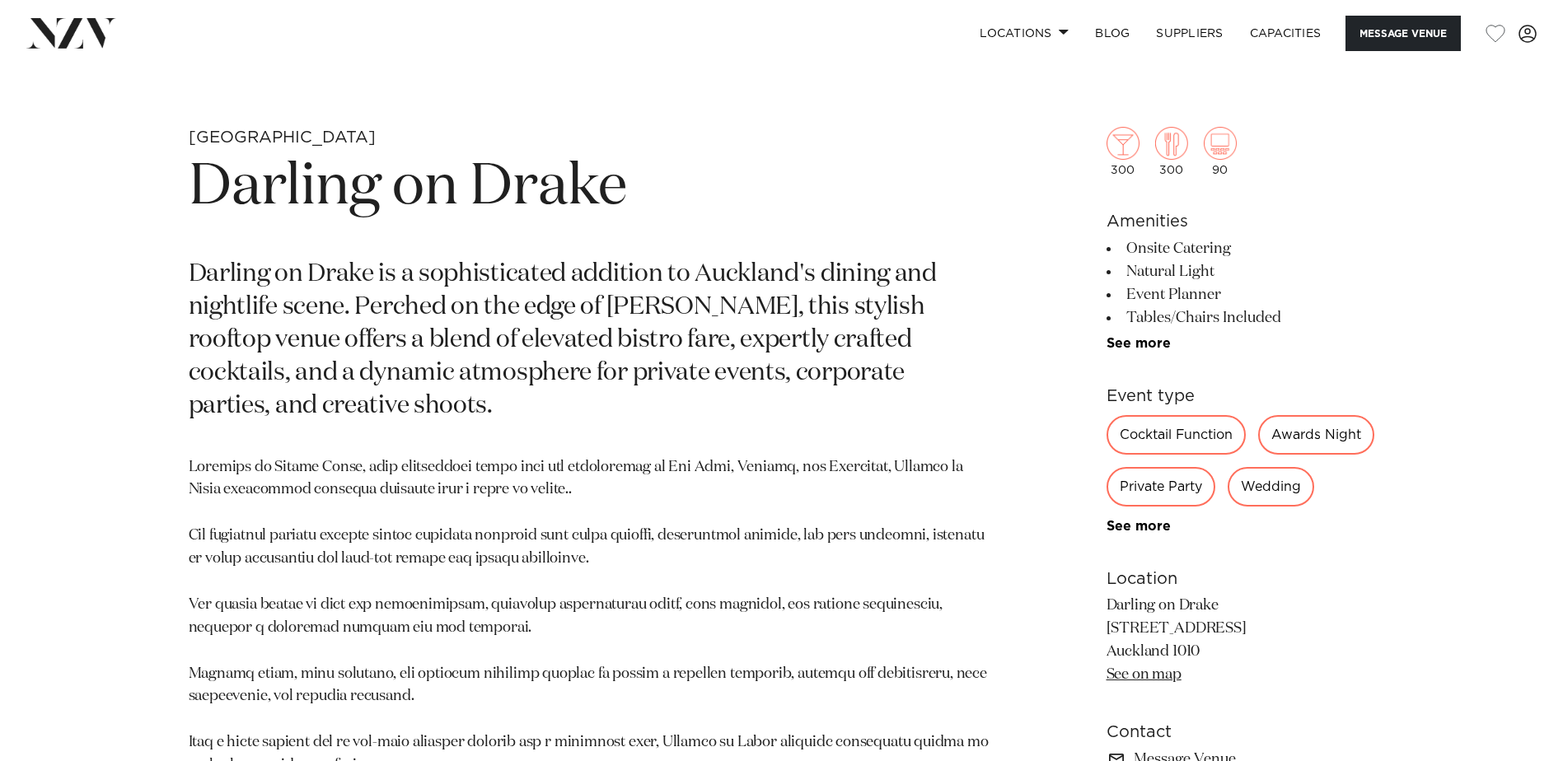
scroll to position [1071, 0]
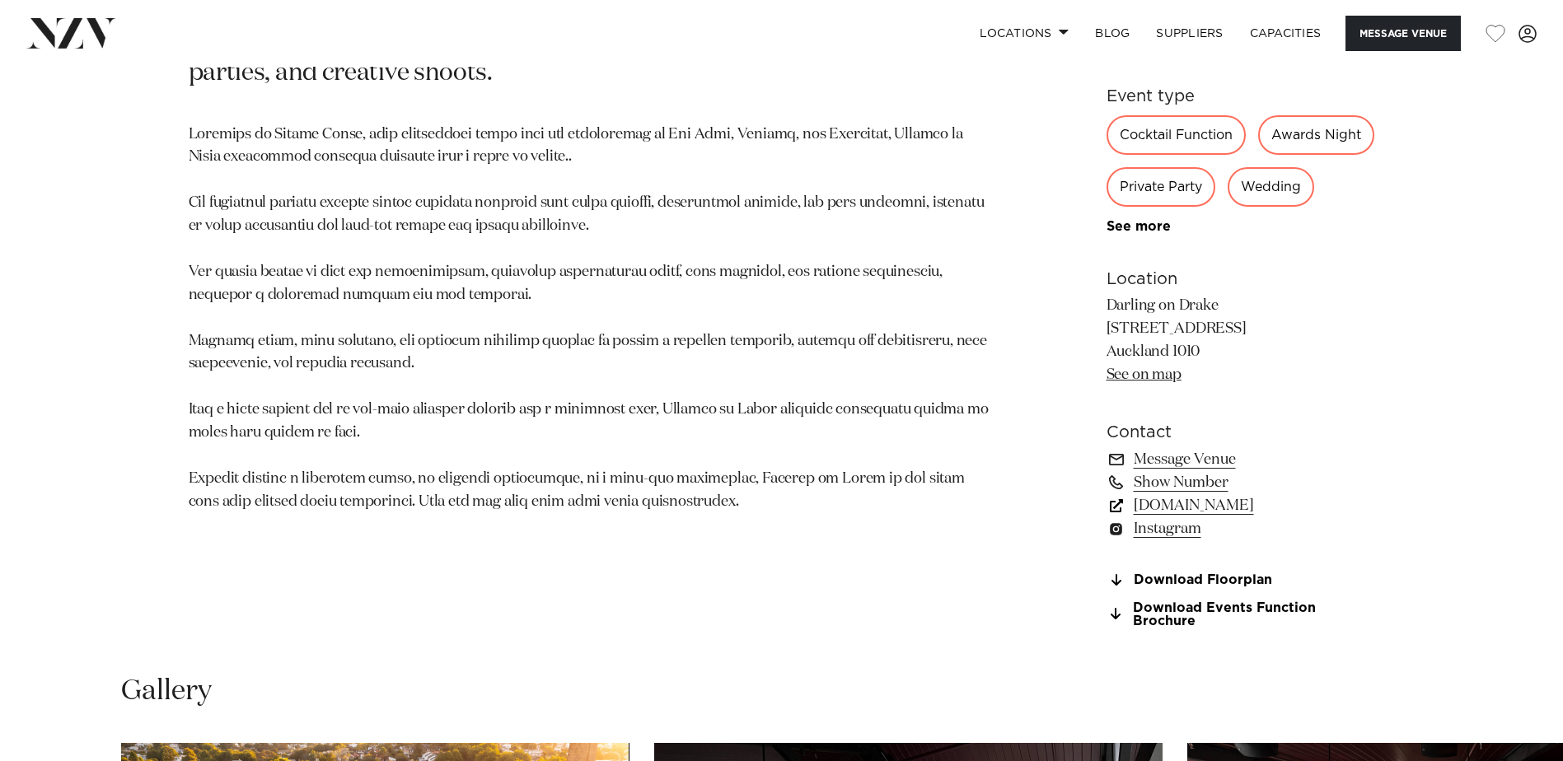
click at [1290, 518] on link "[DOMAIN_NAME]" at bounding box center [1241, 505] width 269 height 23
